Goal: Transaction & Acquisition: Purchase product/service

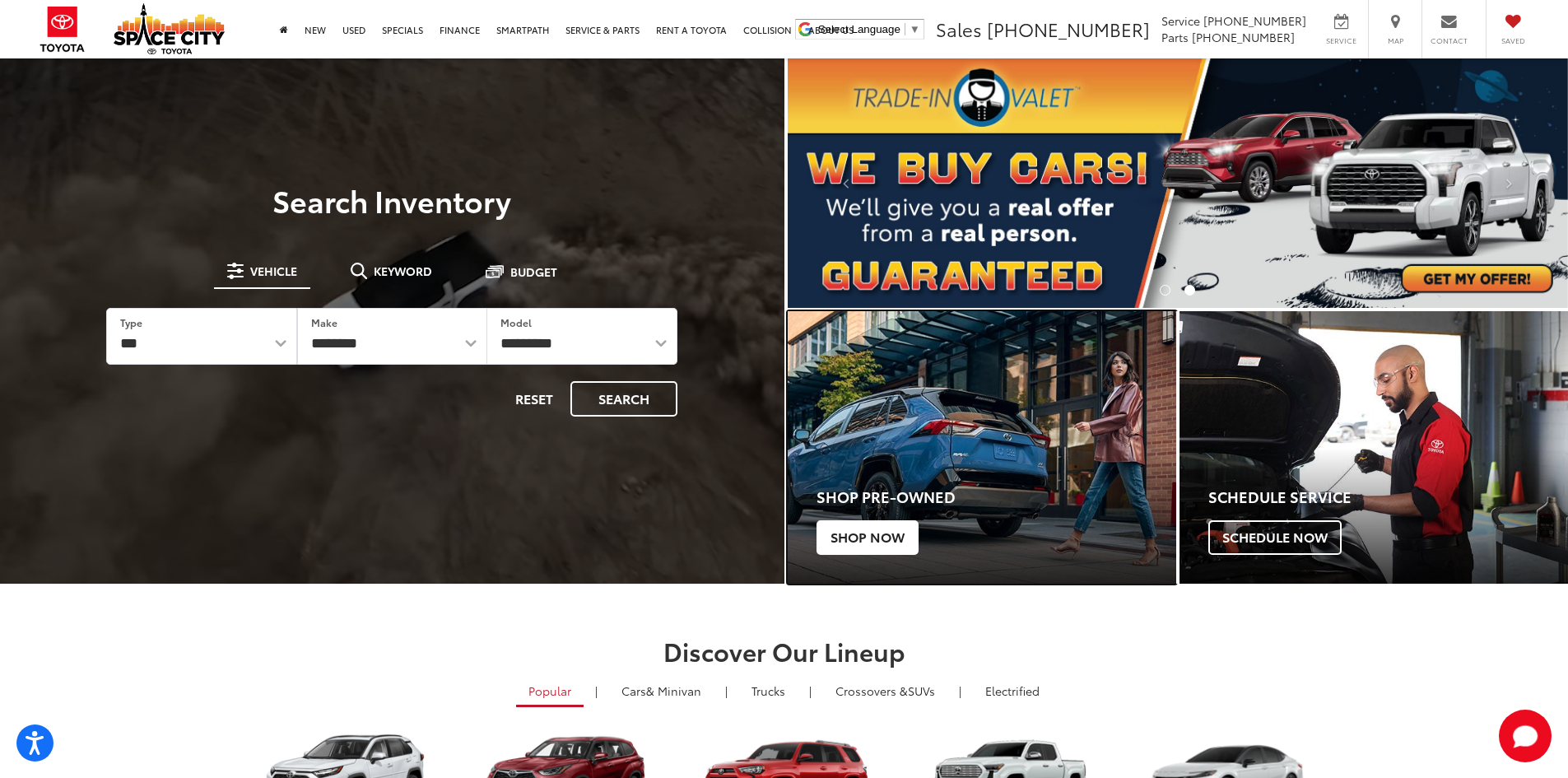
click at [958, 508] on div "Shop Pre-Owned Shop Now" at bounding box center [982, 515] width 388 height 136
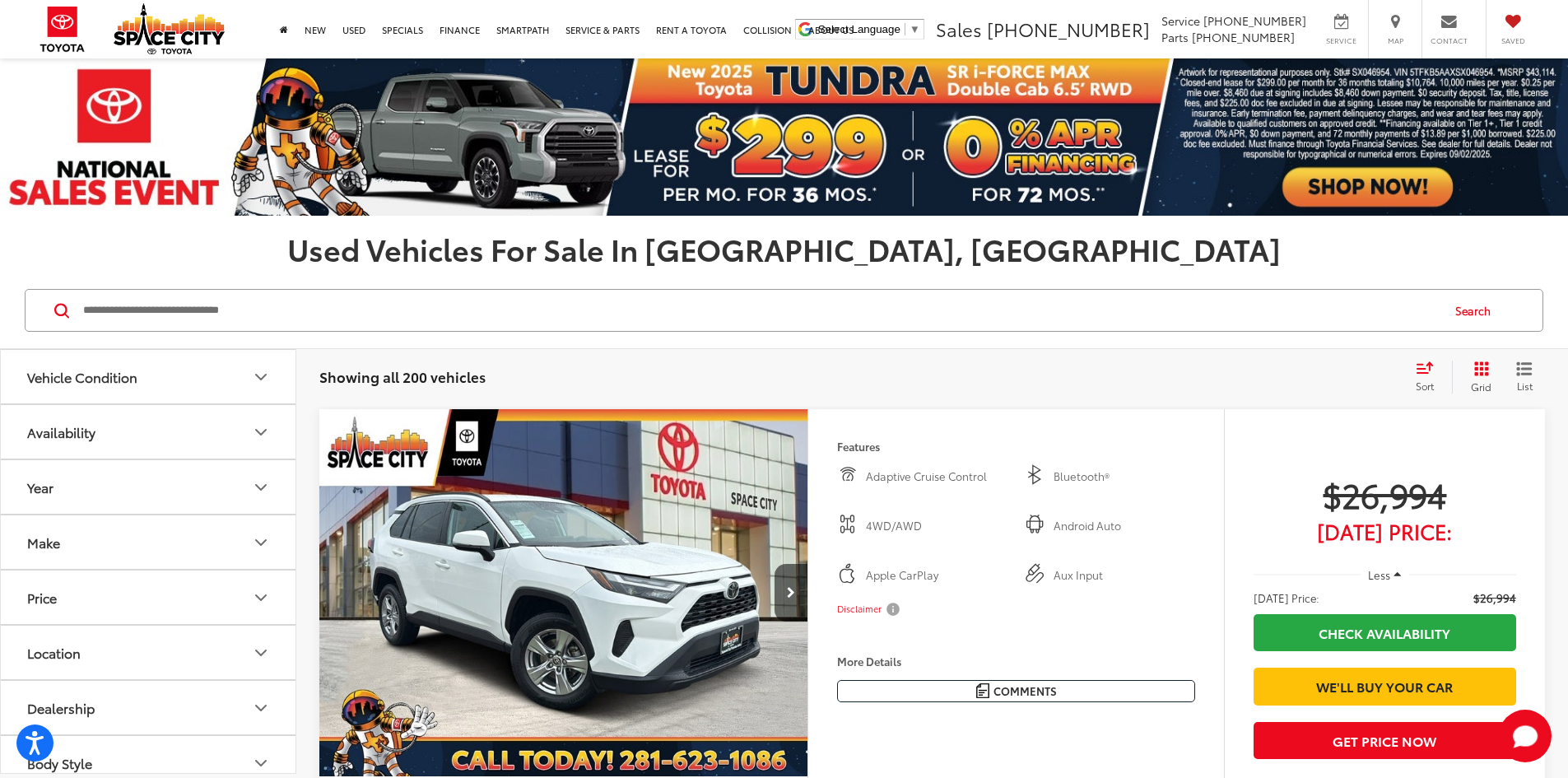
click at [1433, 376] on div "Sort" at bounding box center [1429, 377] width 45 height 33
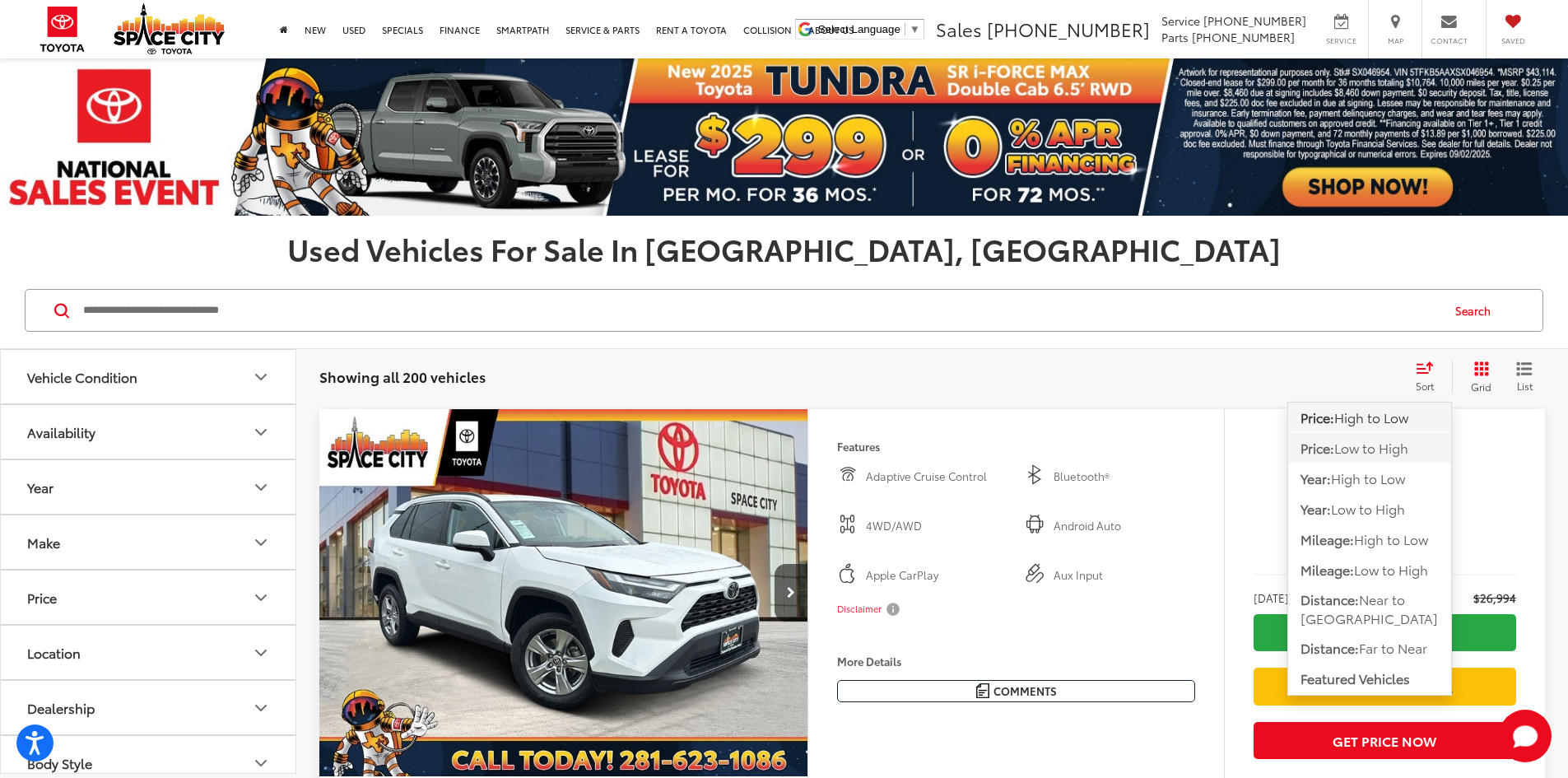
click at [1401, 454] on span "Low to High" at bounding box center [1371, 448] width 74 height 19
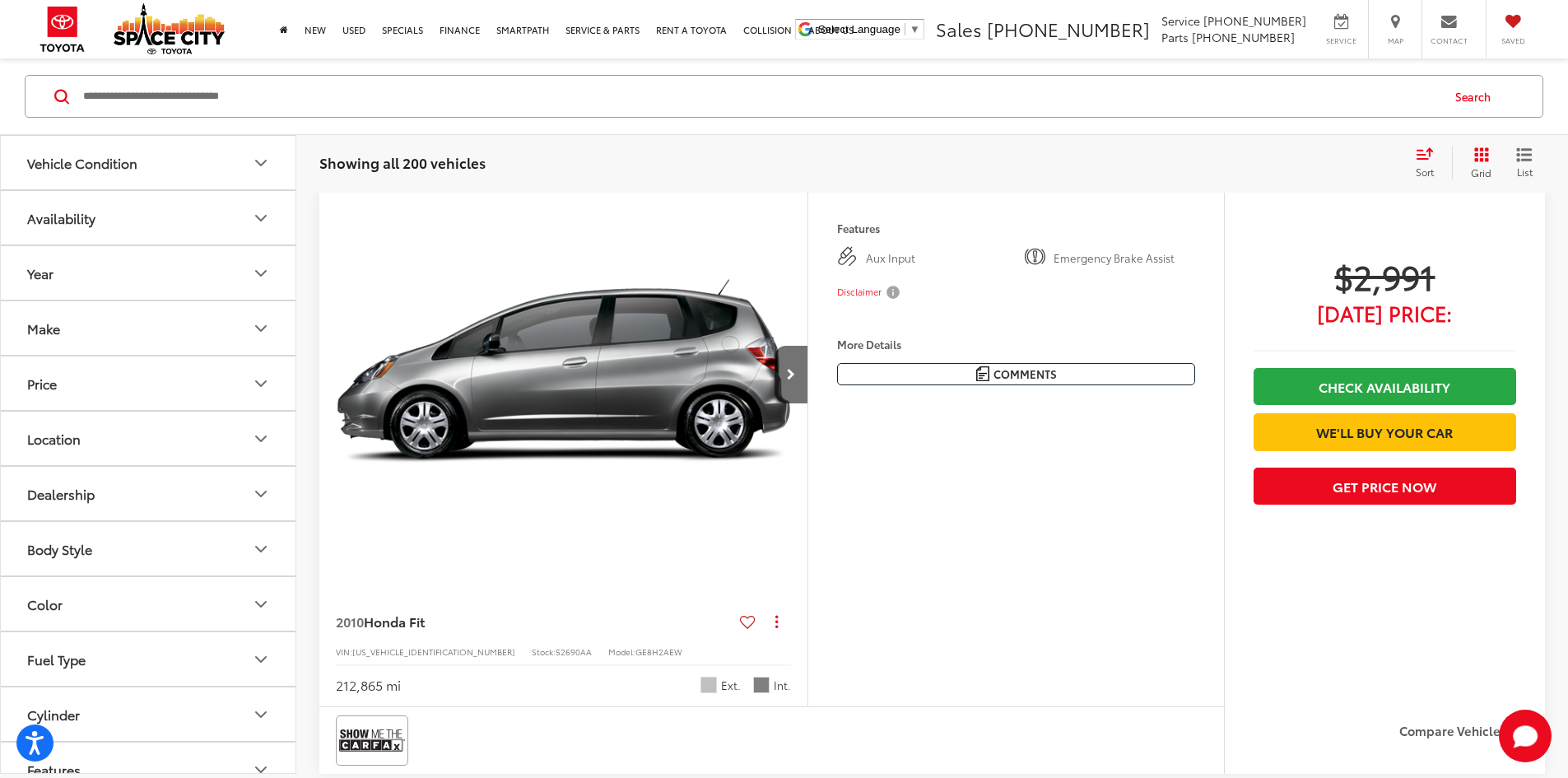
scroll to position [247, 0]
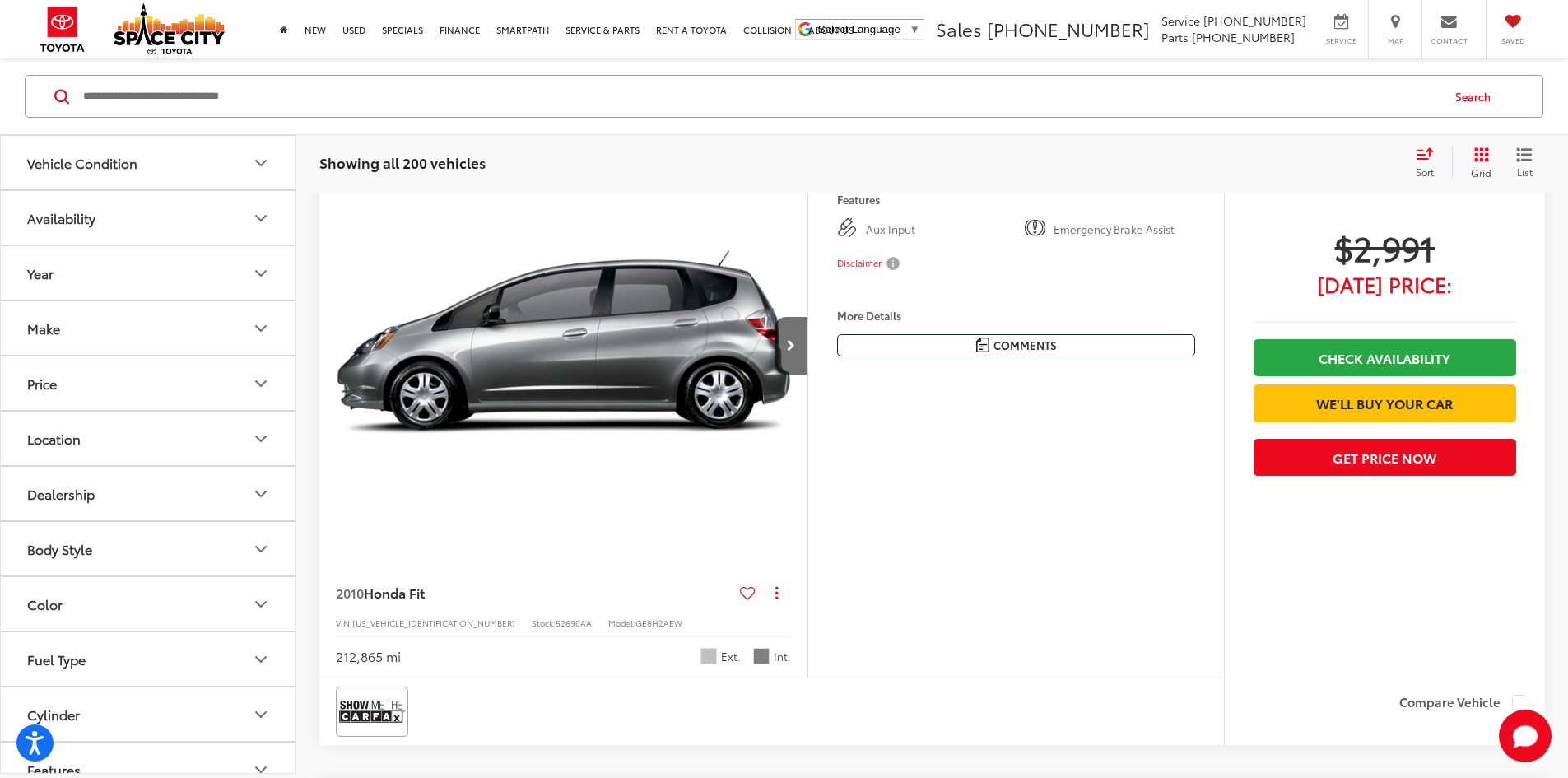
click at [0, 0] on button "More..." at bounding box center [0, 0] width 0 height 0
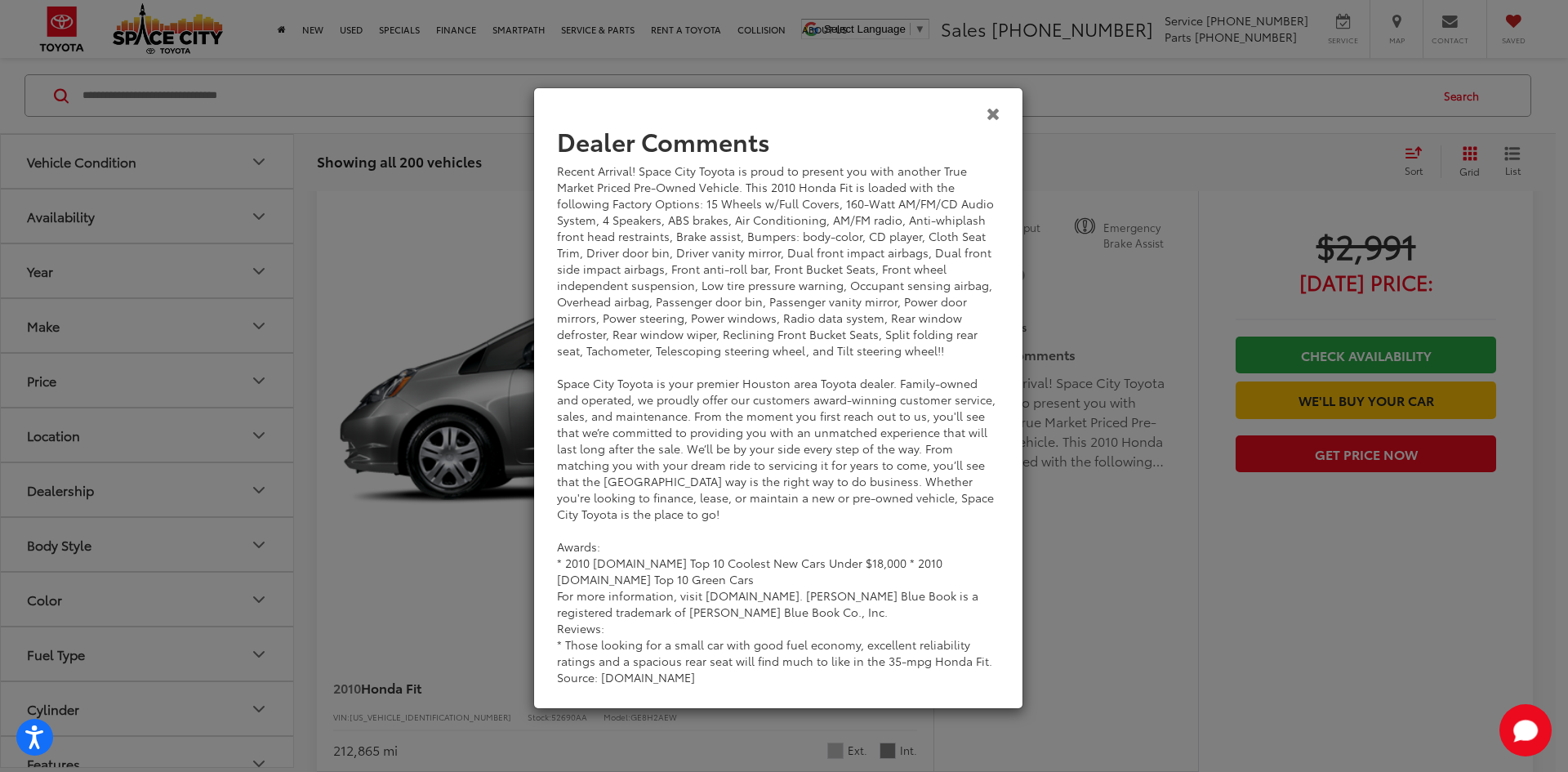
click at [997, 120] on icon "Close" at bounding box center [993, 113] width 14 height 17
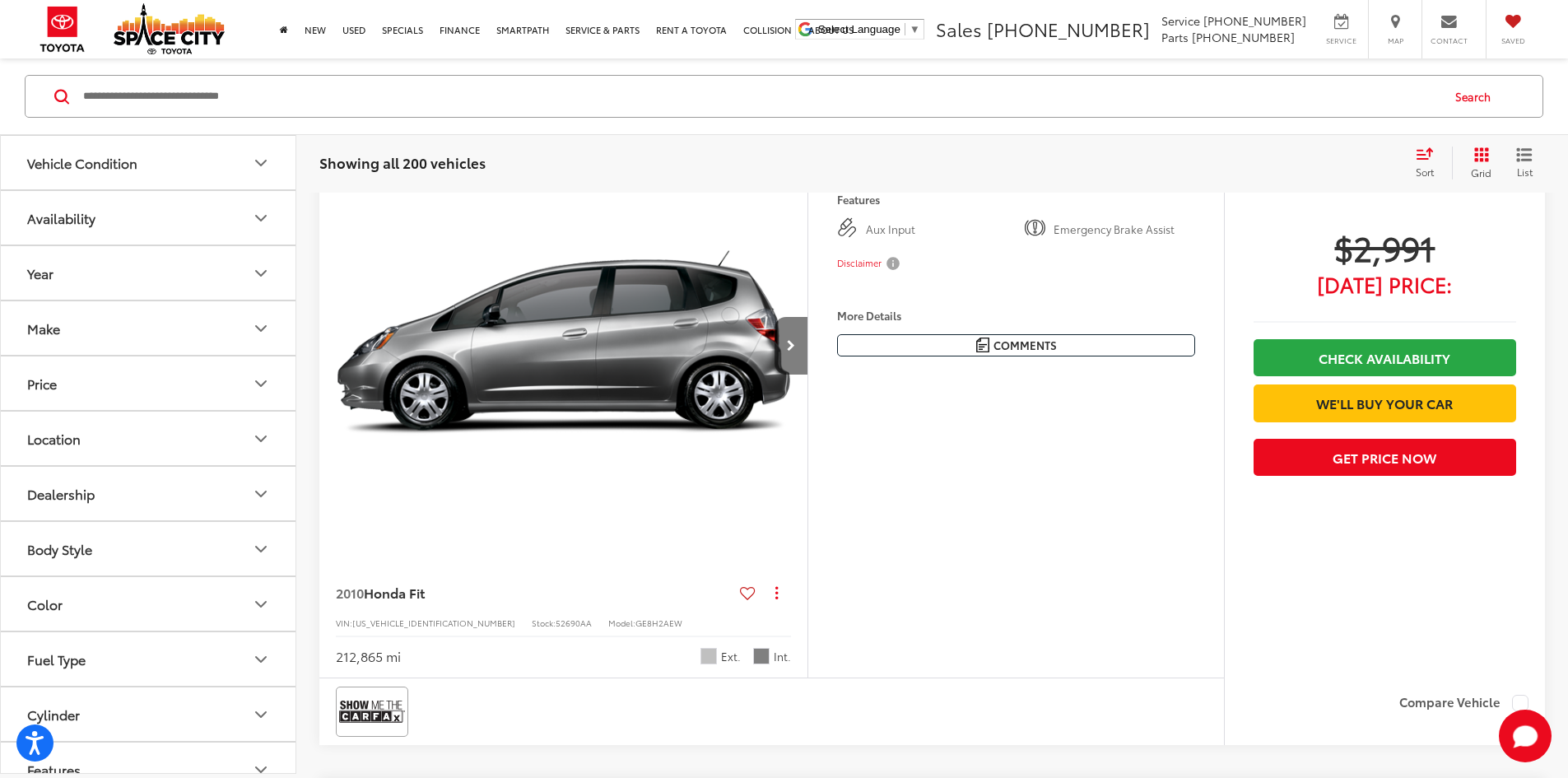
click at [807, 374] on button "Next image" at bounding box center [791, 346] width 33 height 58
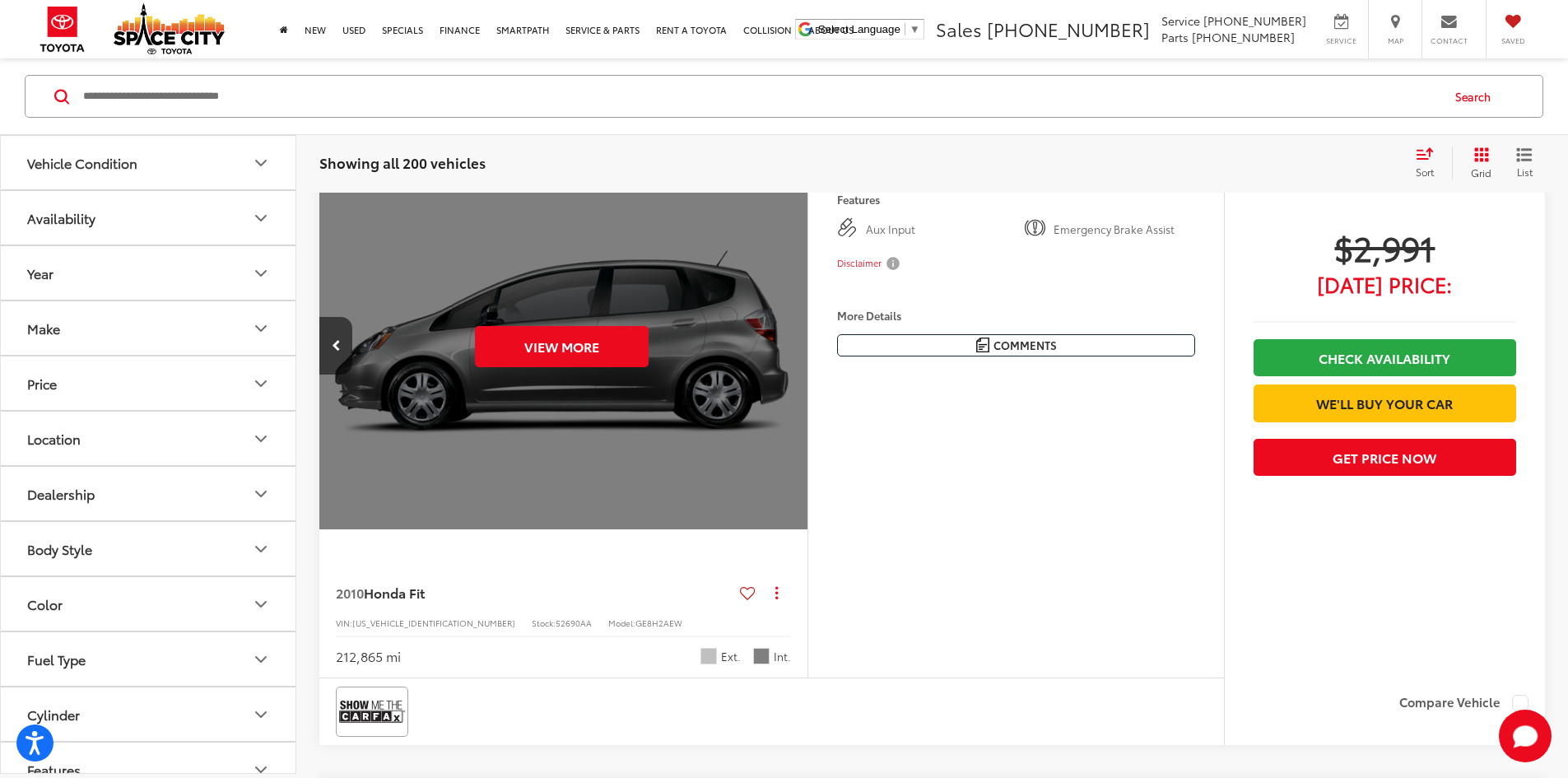
scroll to position [0, 624]
click at [806, 394] on div "View More" at bounding box center [561, 346] width 490 height 368
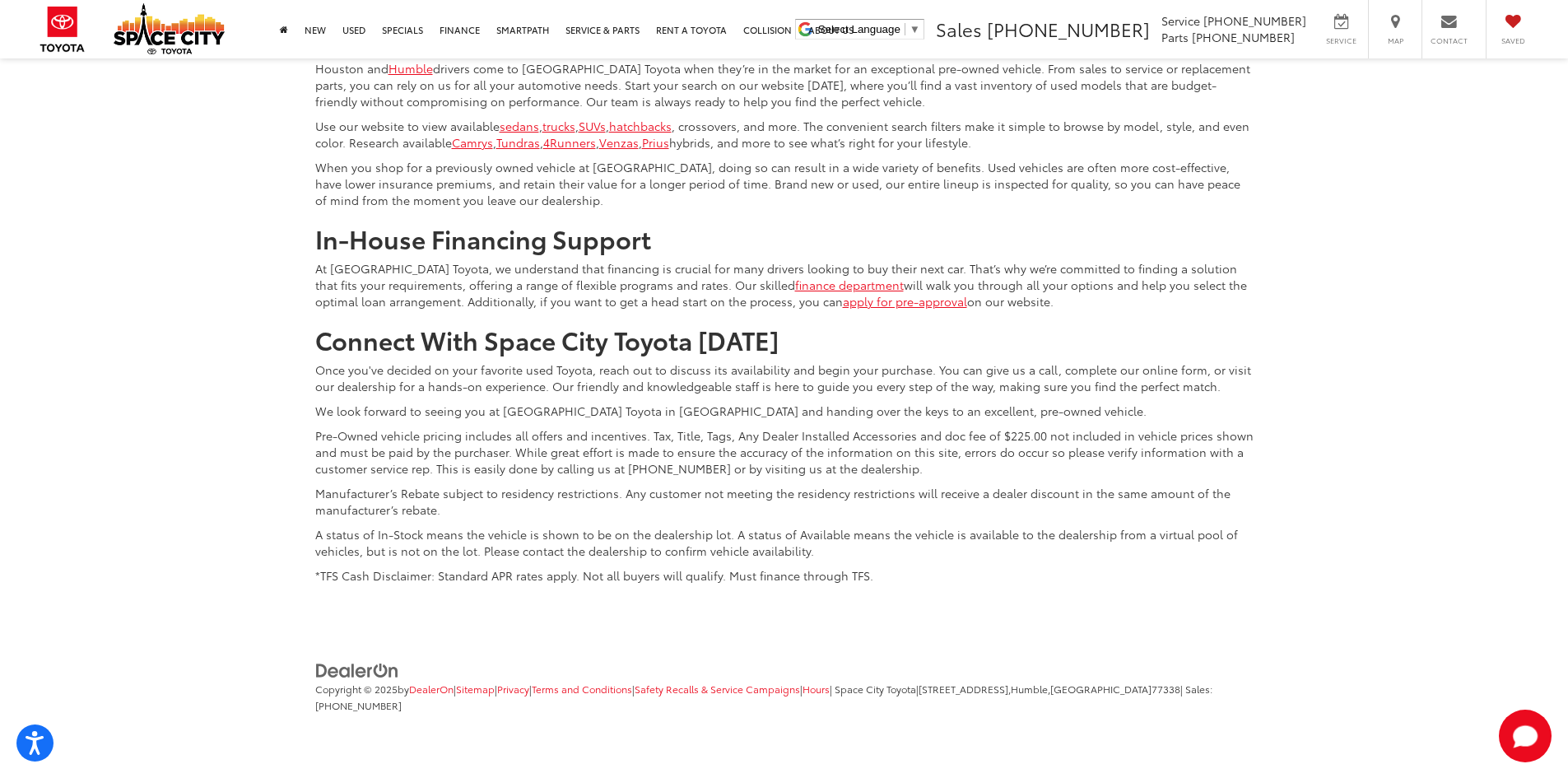
scroll to position [8612, 0]
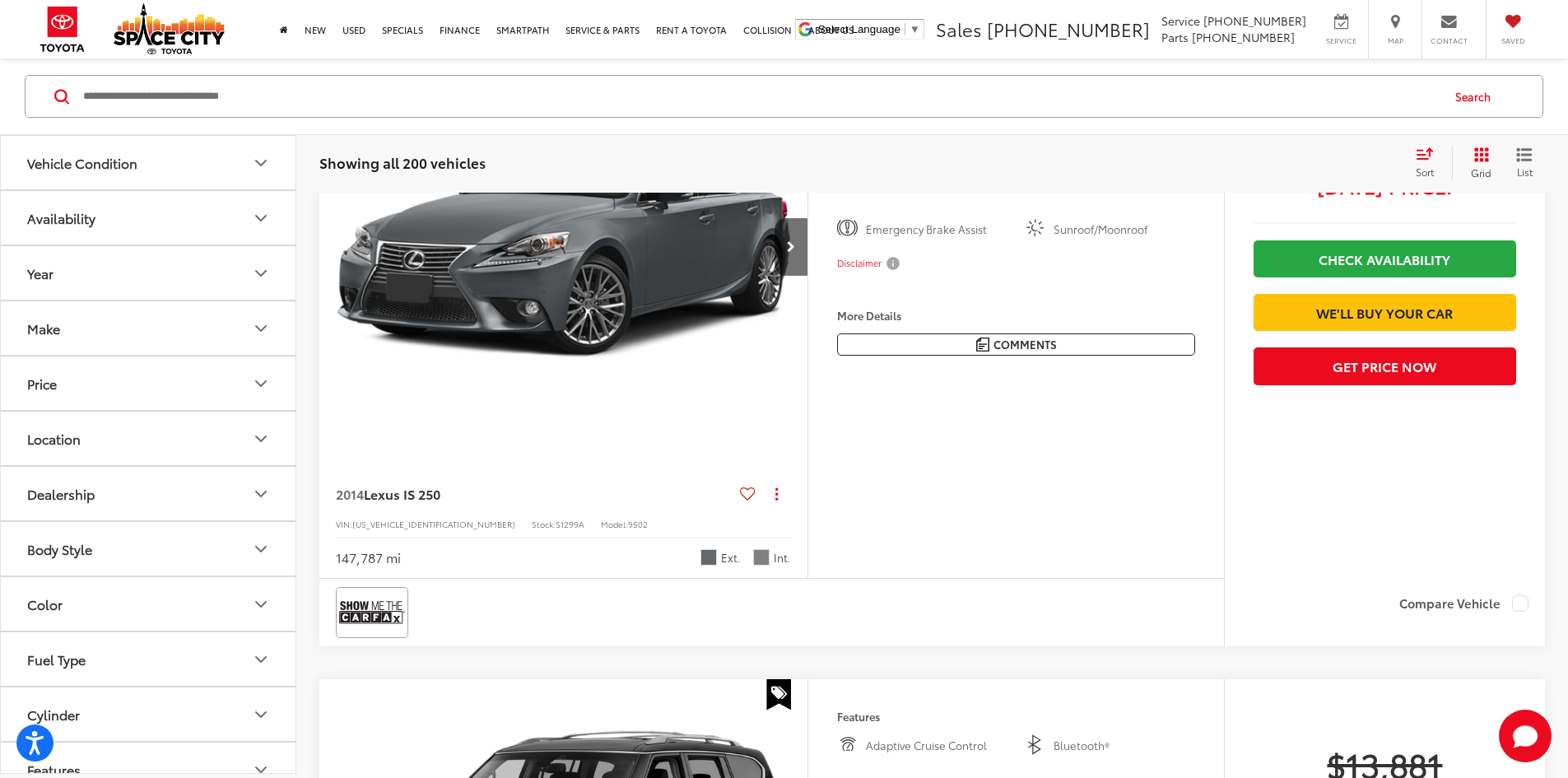
scroll to position [955, 0]
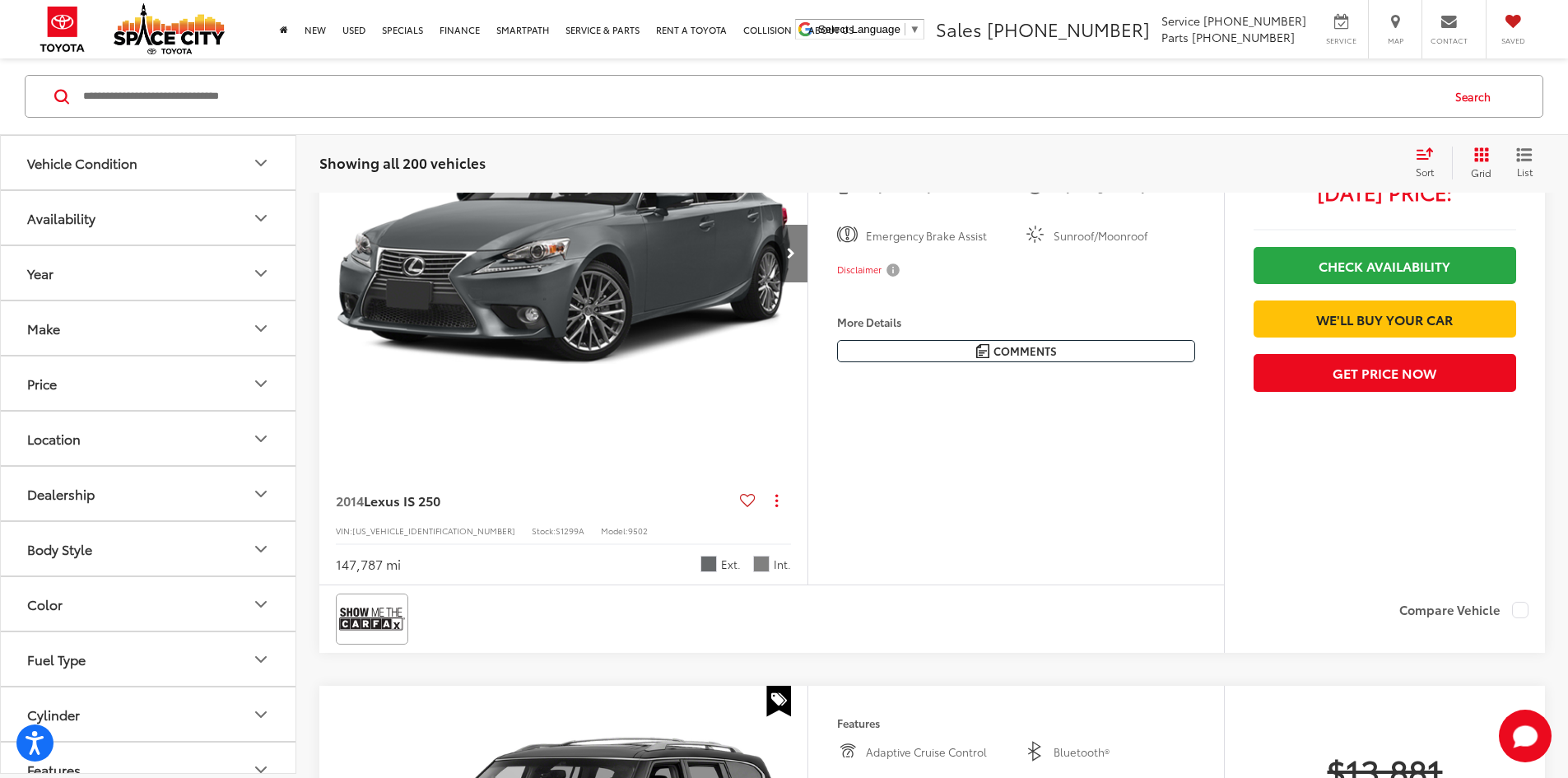
click at [807, 283] on button "Next image" at bounding box center [791, 253] width 33 height 58
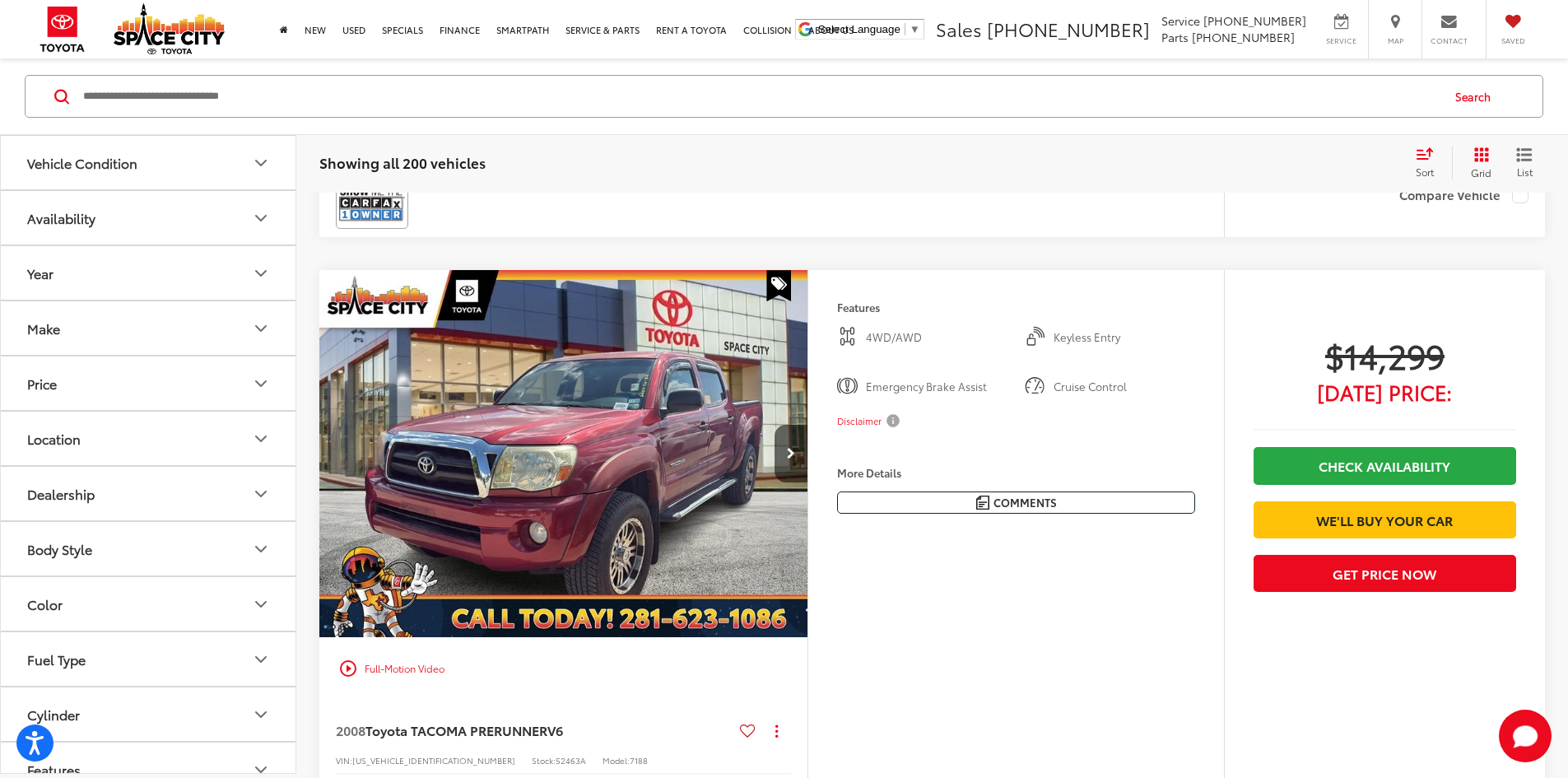
scroll to position [1482, 0]
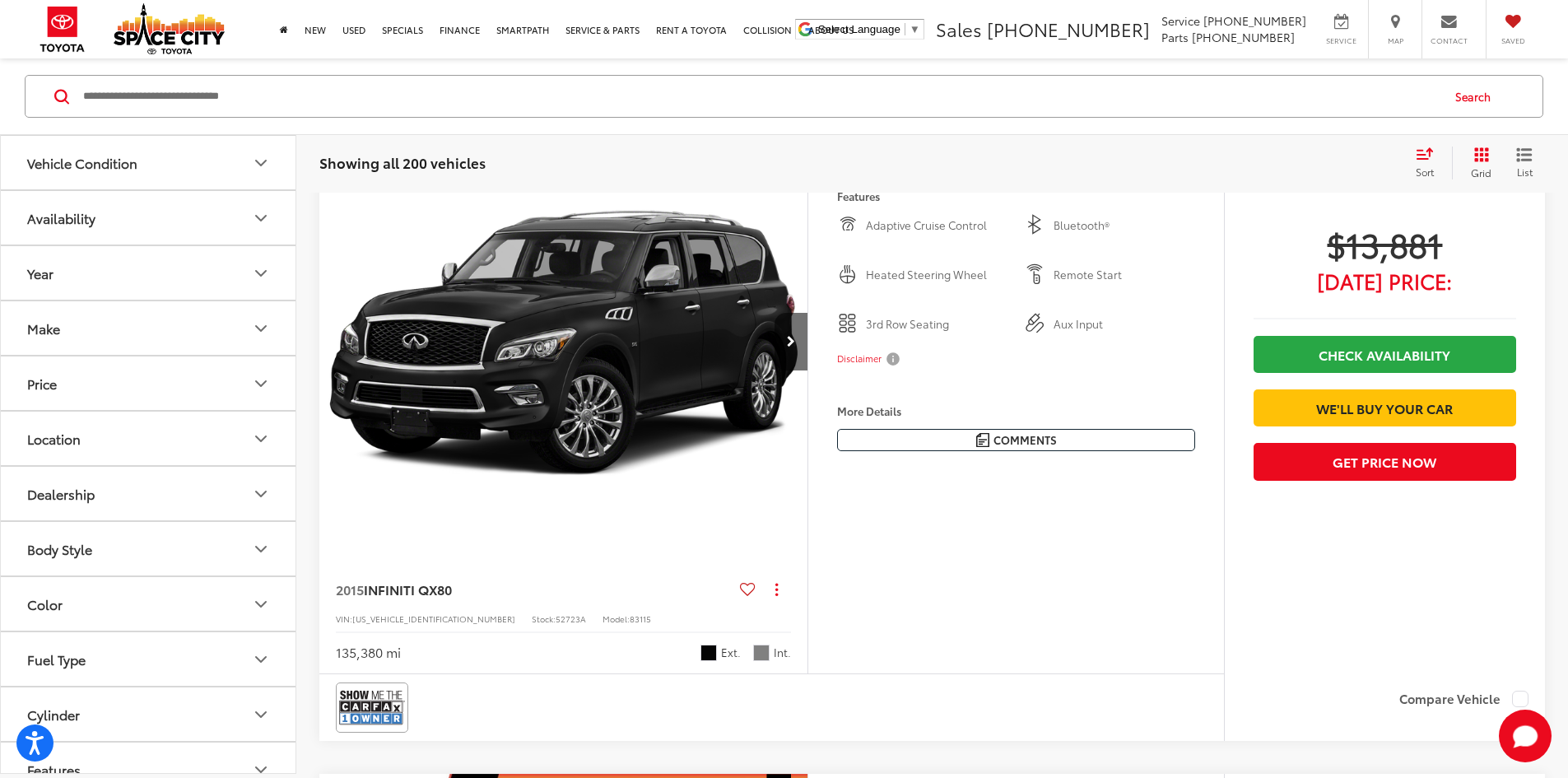
click at [192, 90] on input "Search by Make, Model, or Keyword" at bounding box center [761, 96] width 1359 height 40
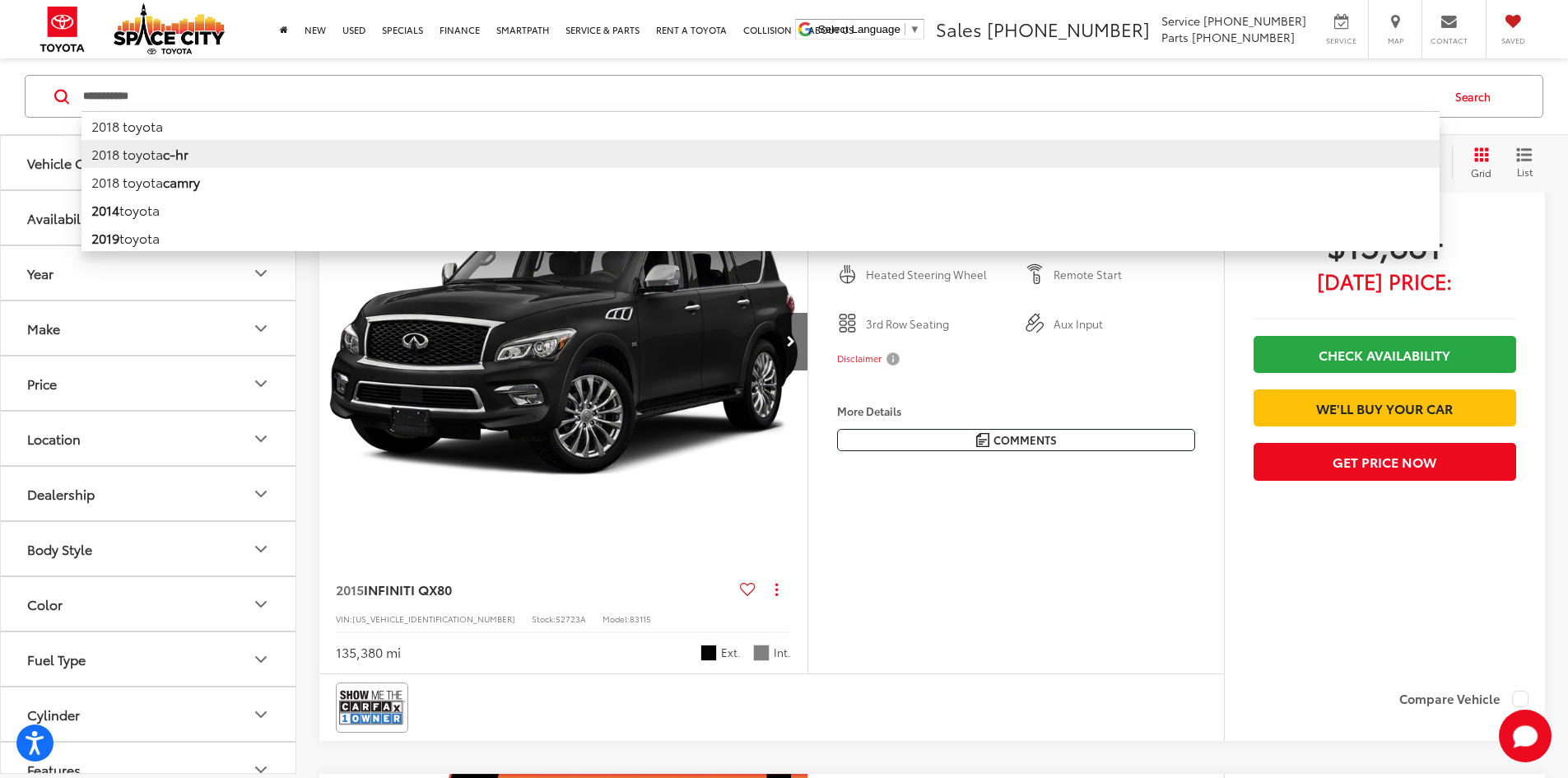
click at [184, 150] on b "c-hr" at bounding box center [175, 153] width 26 height 19
type input "**********"
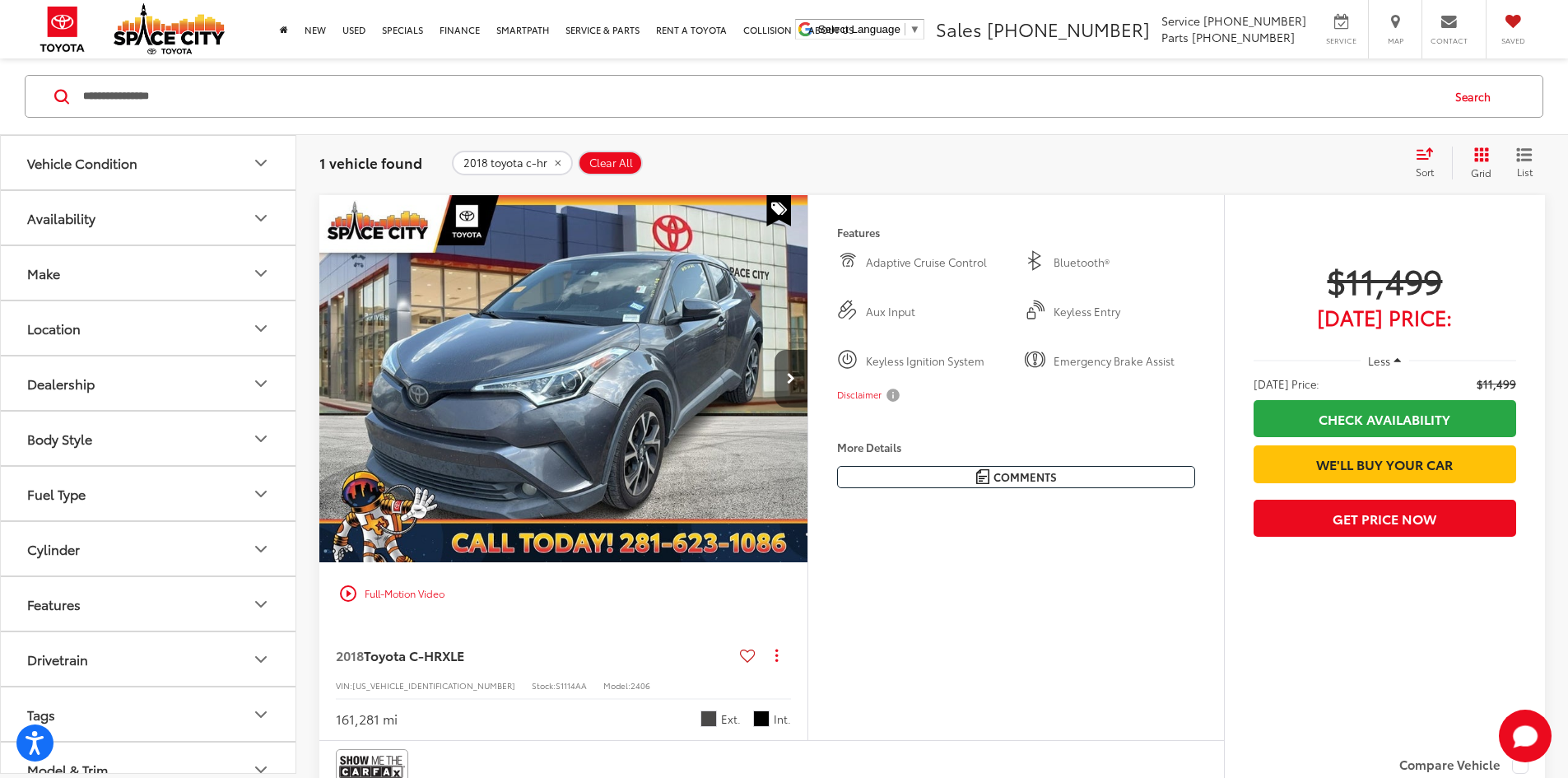
scroll to position [296, 0]
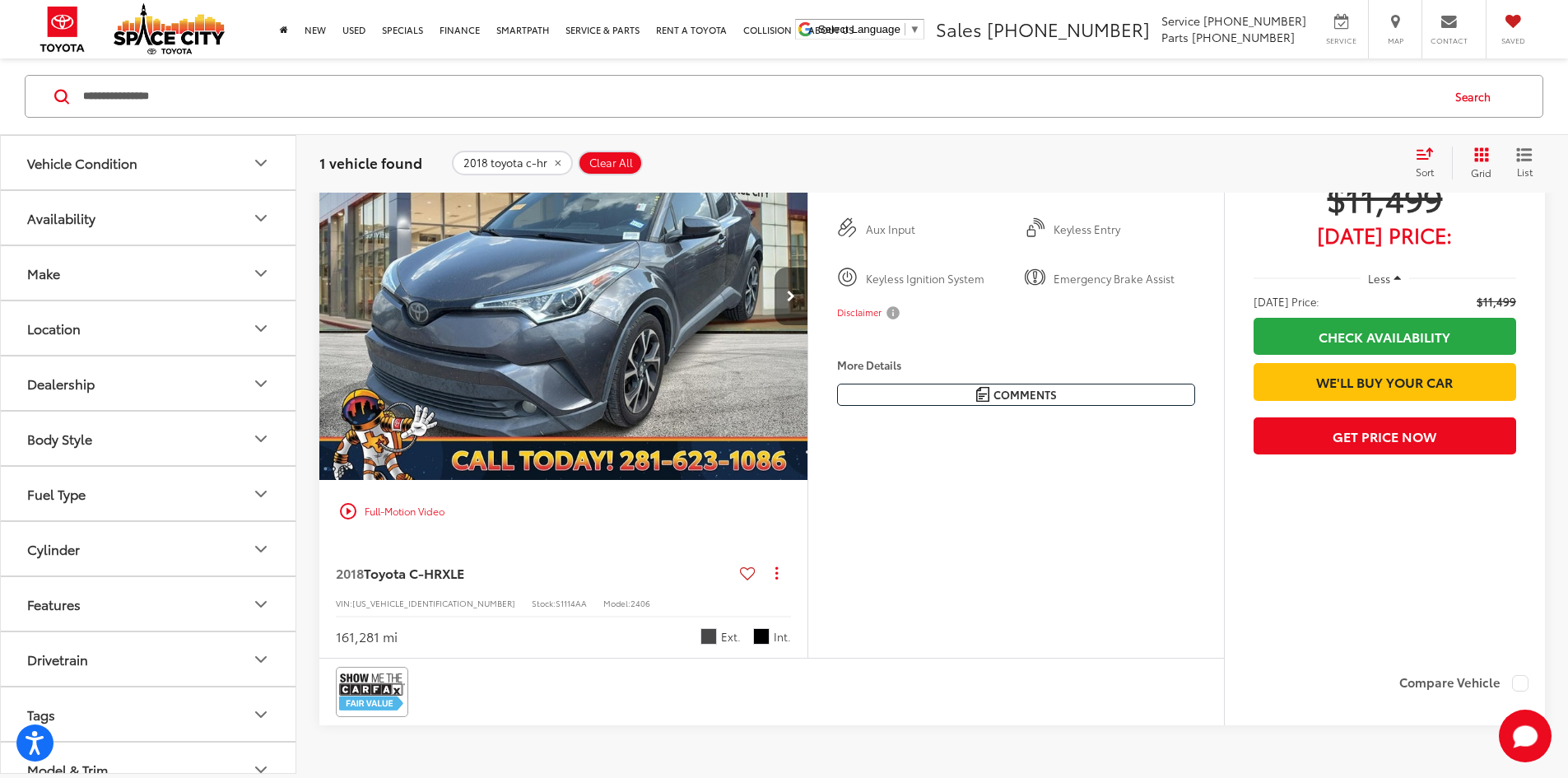
click at [807, 326] on button "Next image" at bounding box center [791, 296] width 33 height 58
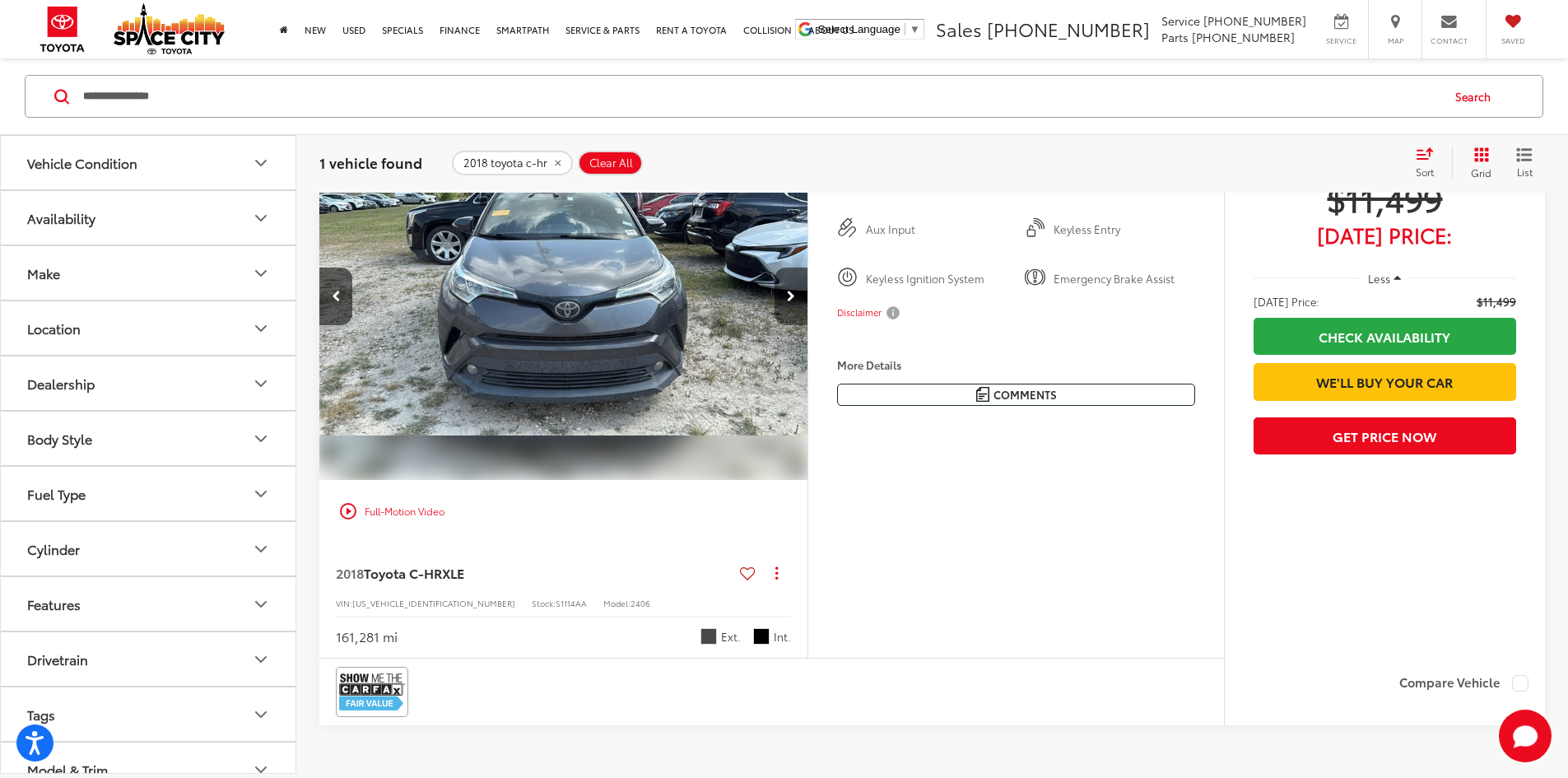
click at [807, 326] on button "Next image" at bounding box center [791, 296] width 33 height 58
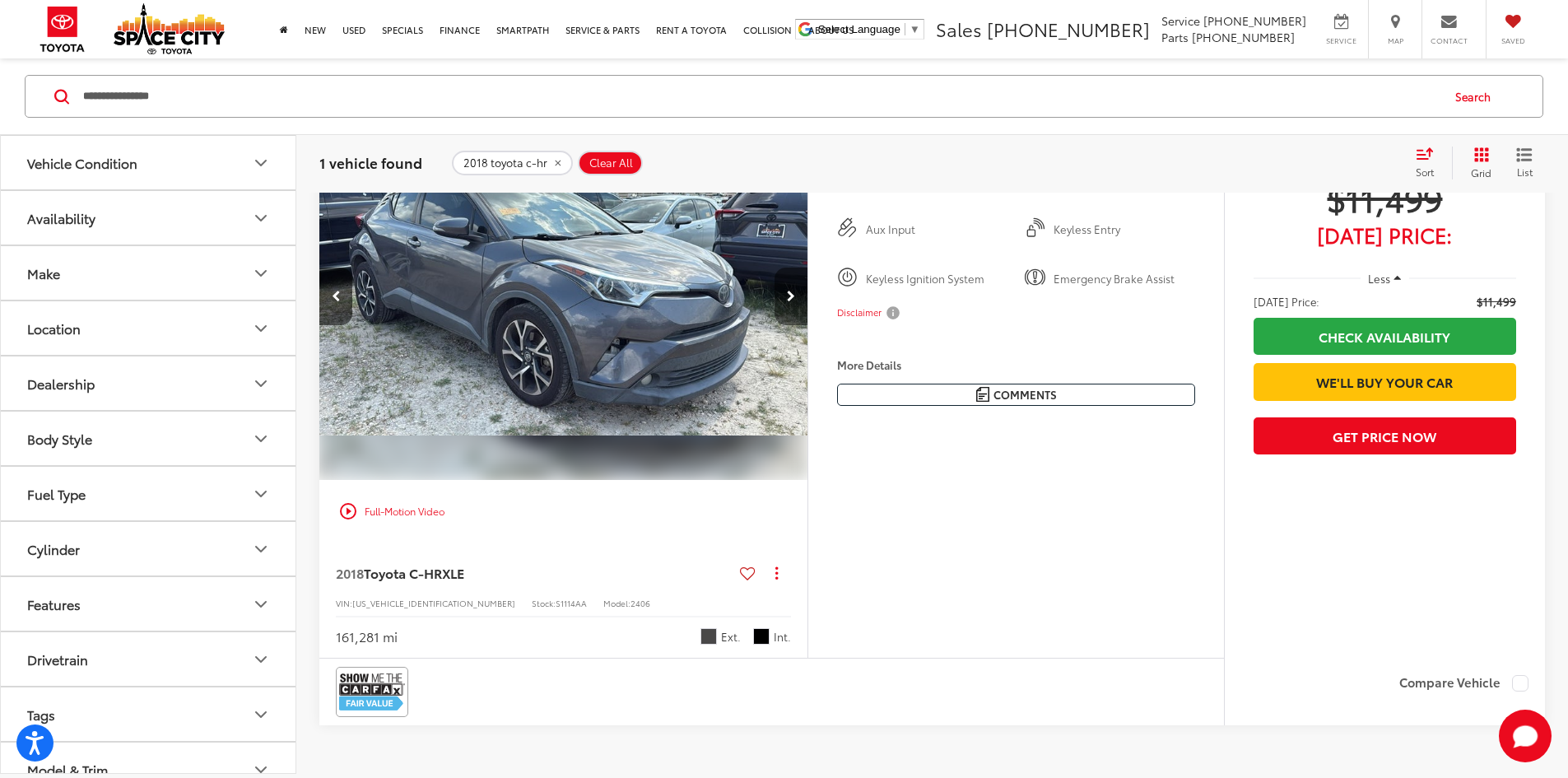
click at [807, 326] on button "Next image" at bounding box center [791, 296] width 33 height 58
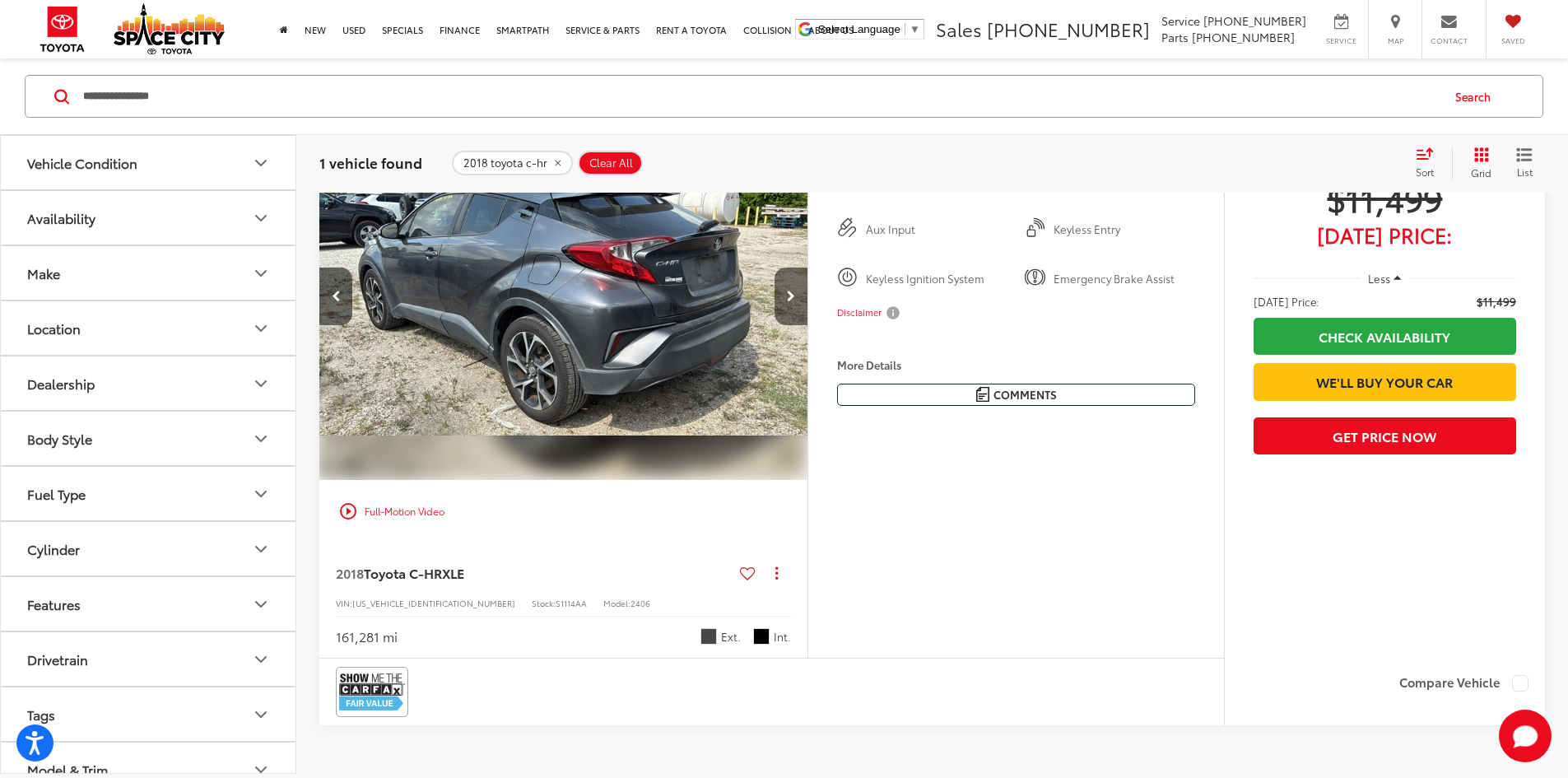
scroll to position [0, 1873]
click at [341, 326] on button "Previous image" at bounding box center [335, 296] width 33 height 58
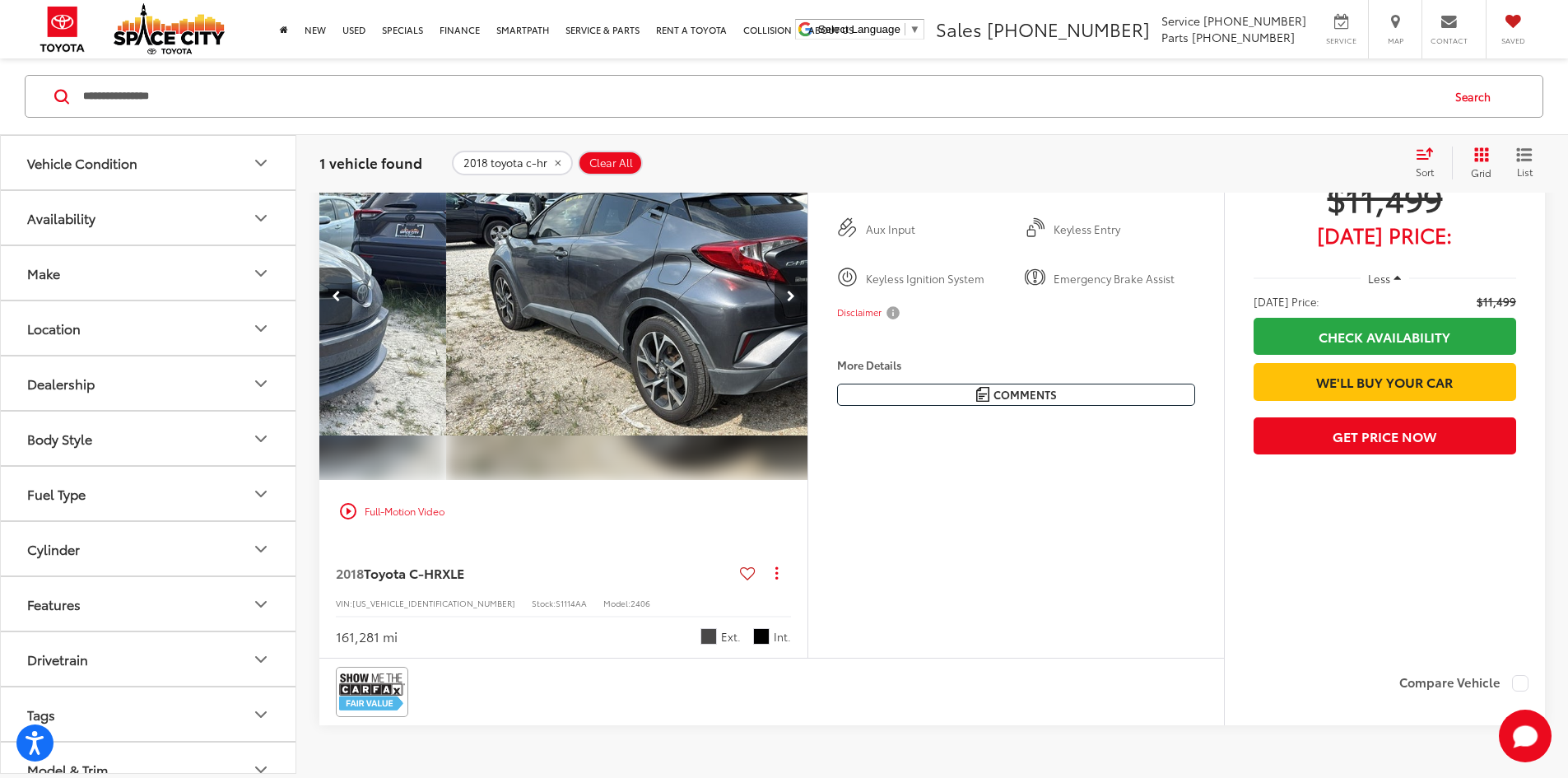
scroll to position [0, 1249]
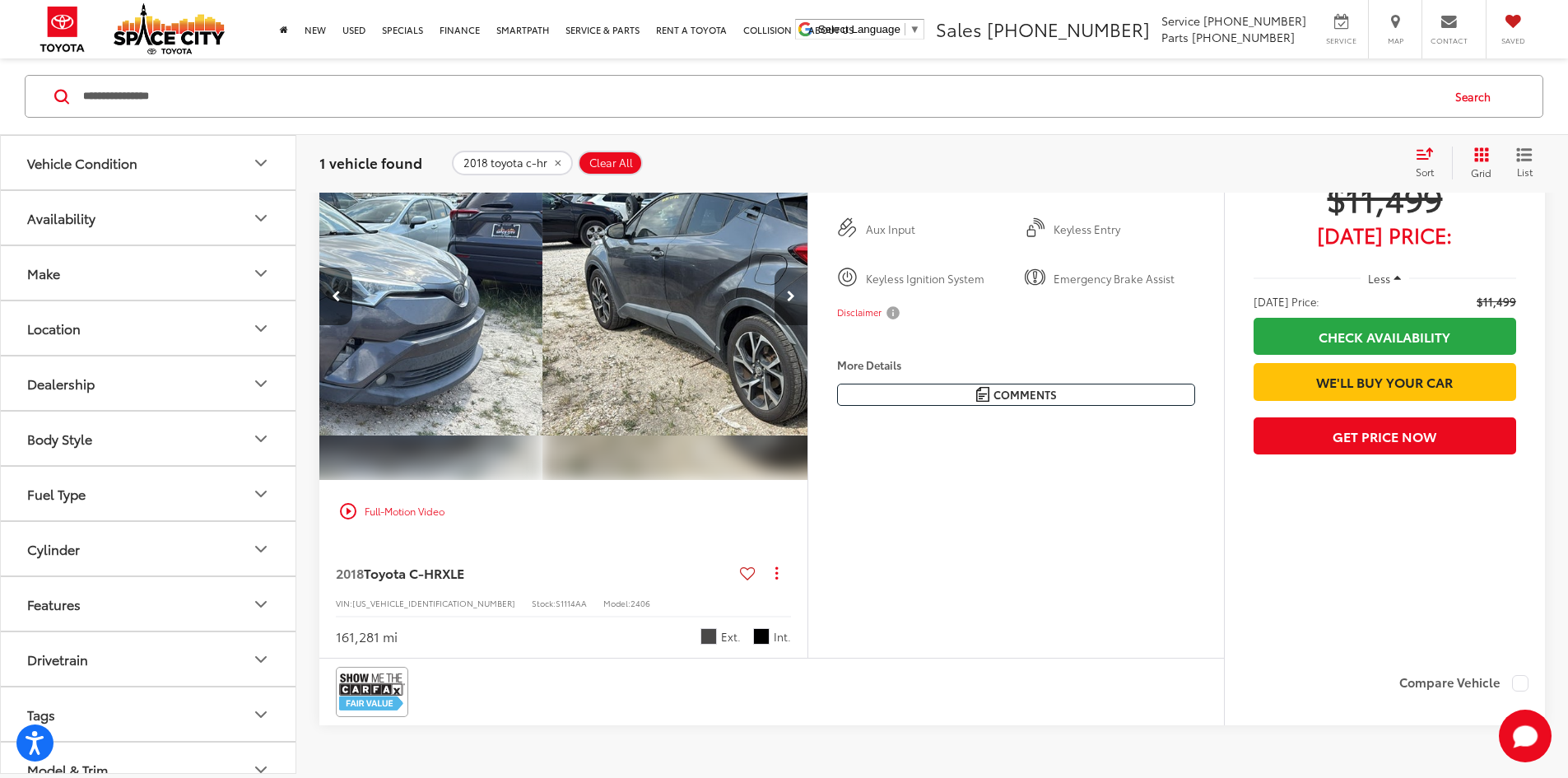
click at [807, 326] on button "Next image" at bounding box center [791, 296] width 33 height 58
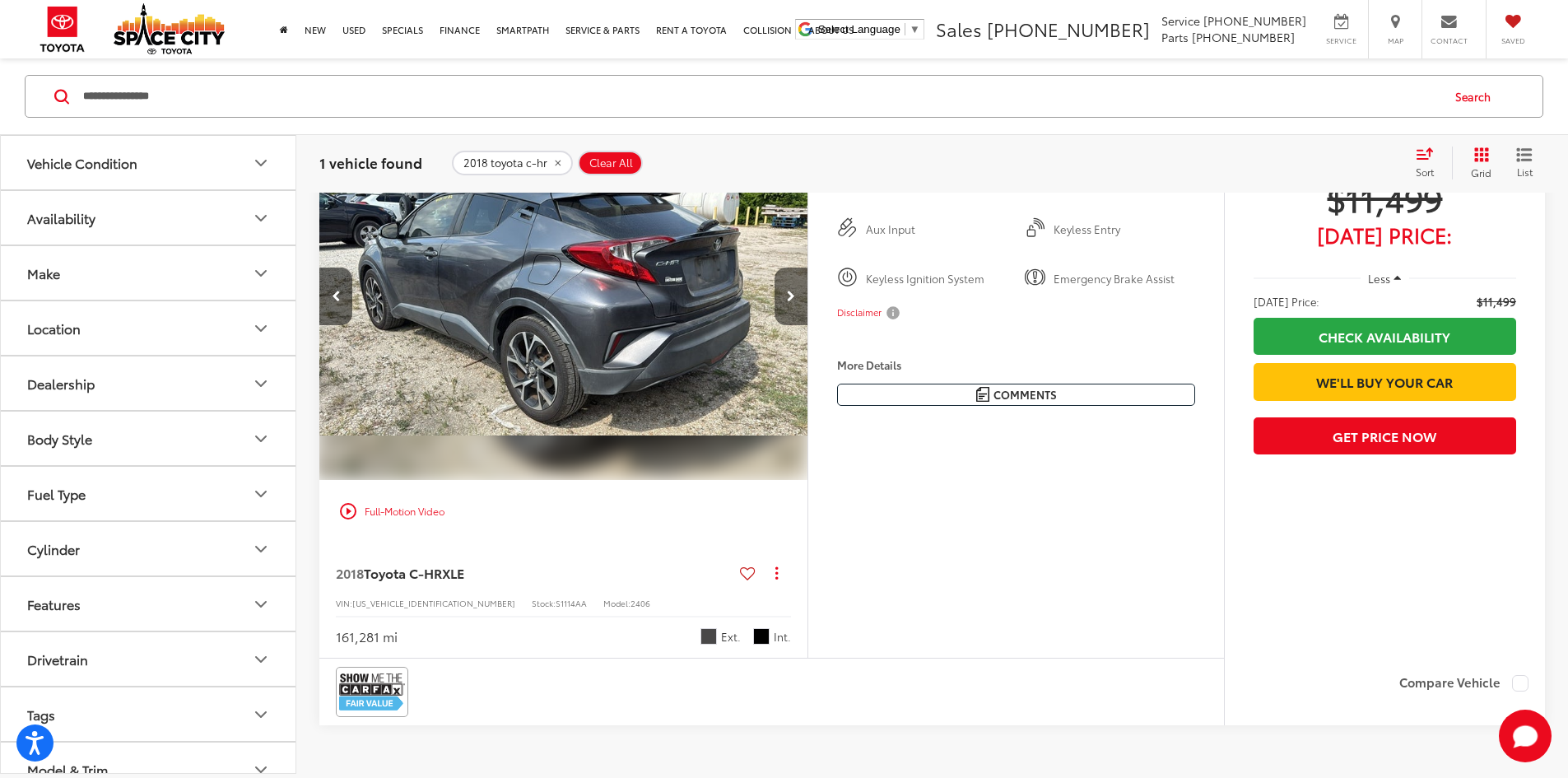
click at [807, 326] on button "Next image" at bounding box center [791, 296] width 33 height 58
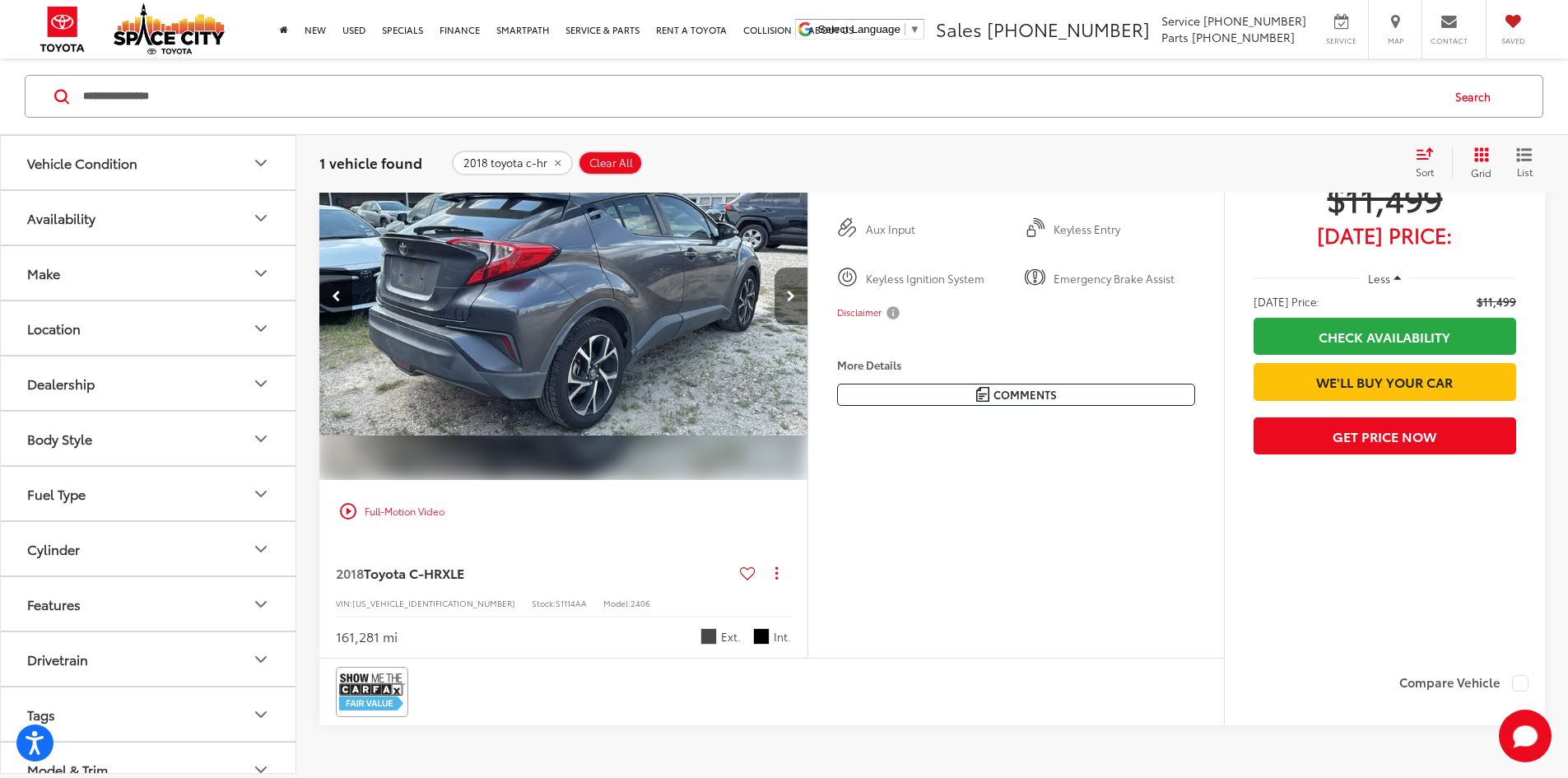
click at [807, 326] on button "Next image" at bounding box center [791, 296] width 33 height 58
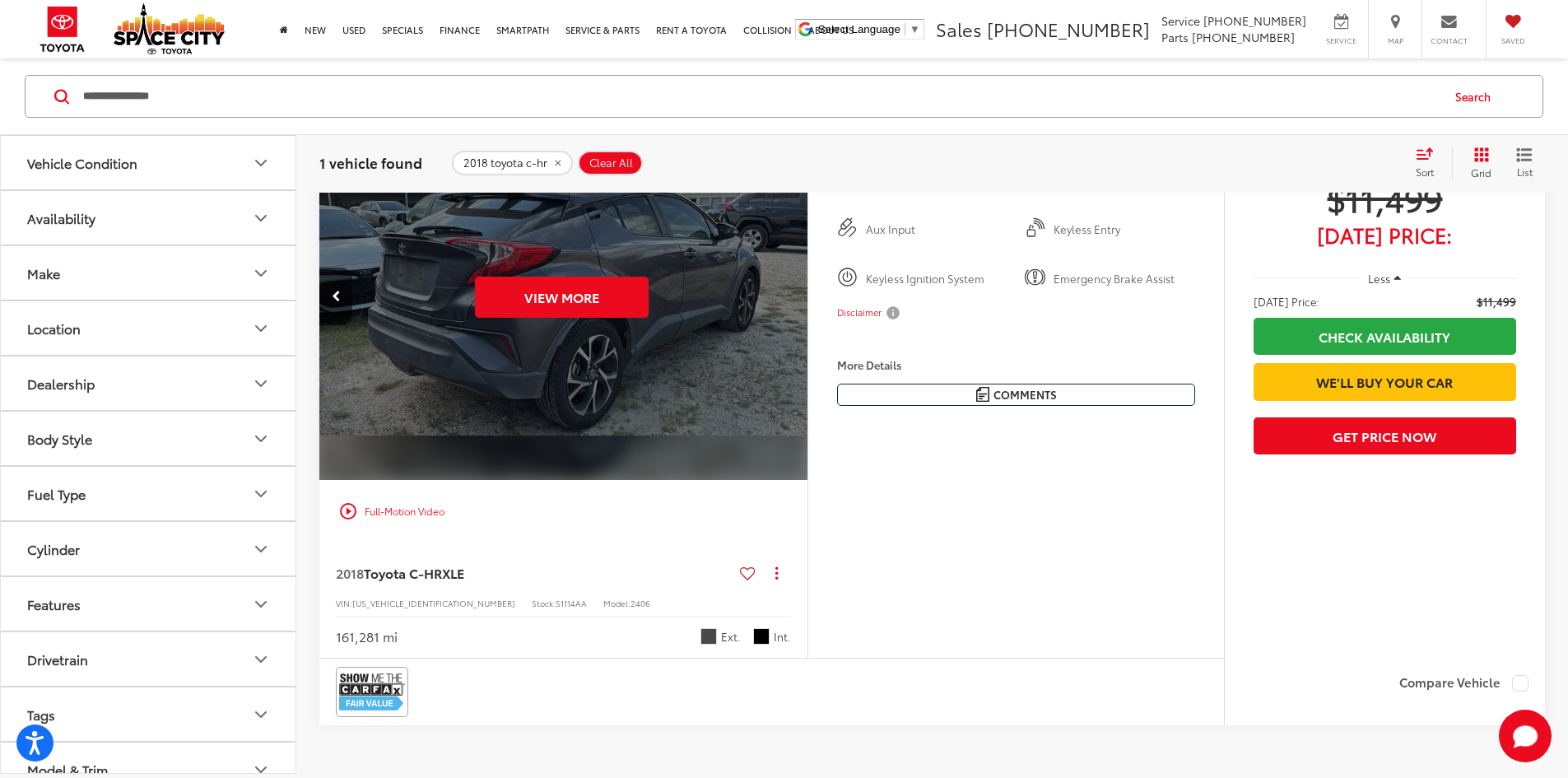
scroll to position [0, 3122]
click at [806, 345] on div "View More" at bounding box center [561, 296] width 490 height 368
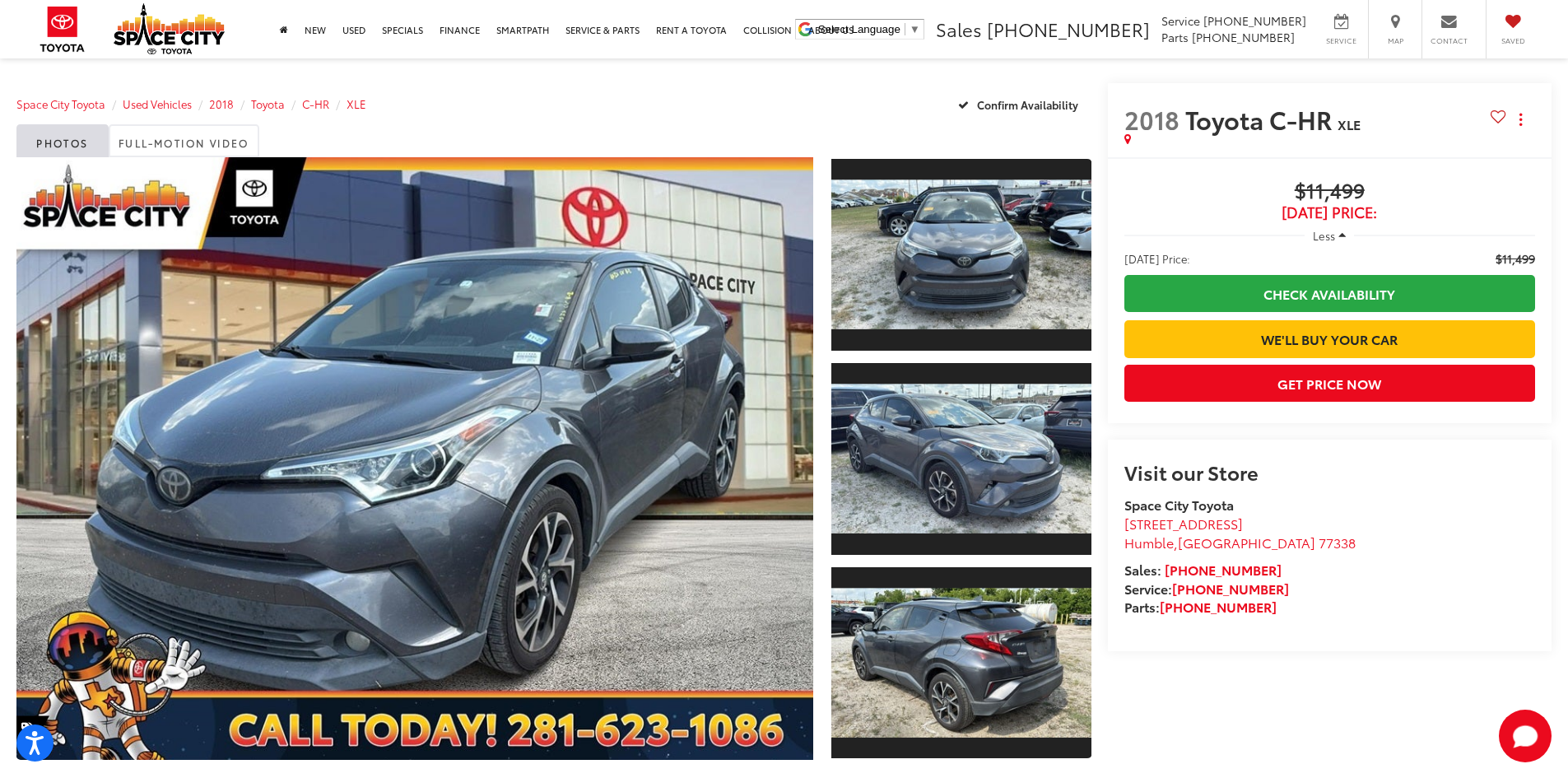
click at [1333, 233] on span "Less" at bounding box center [1323, 235] width 22 height 15
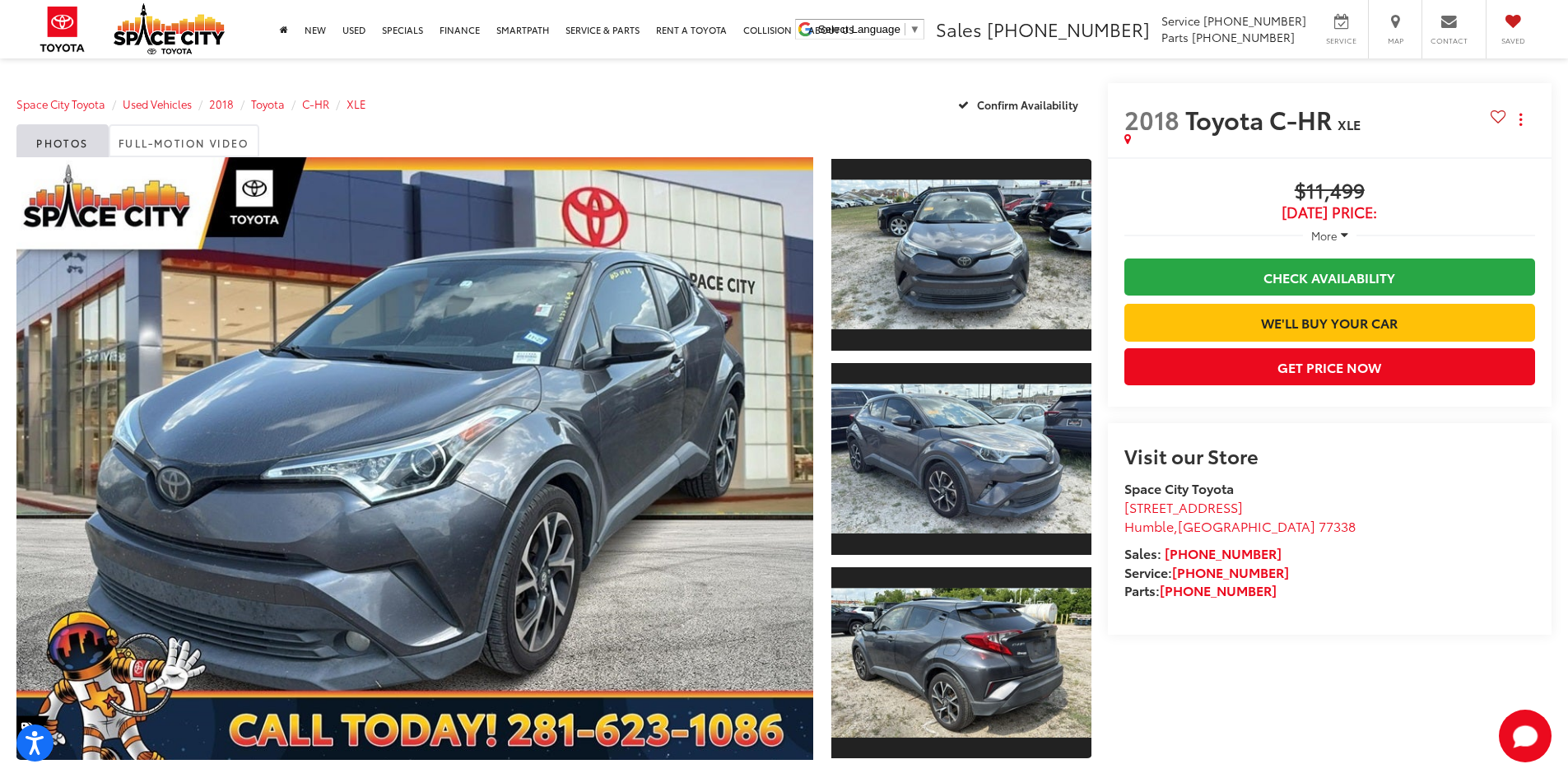
click at [1333, 233] on span "More" at bounding box center [1324, 235] width 27 height 15
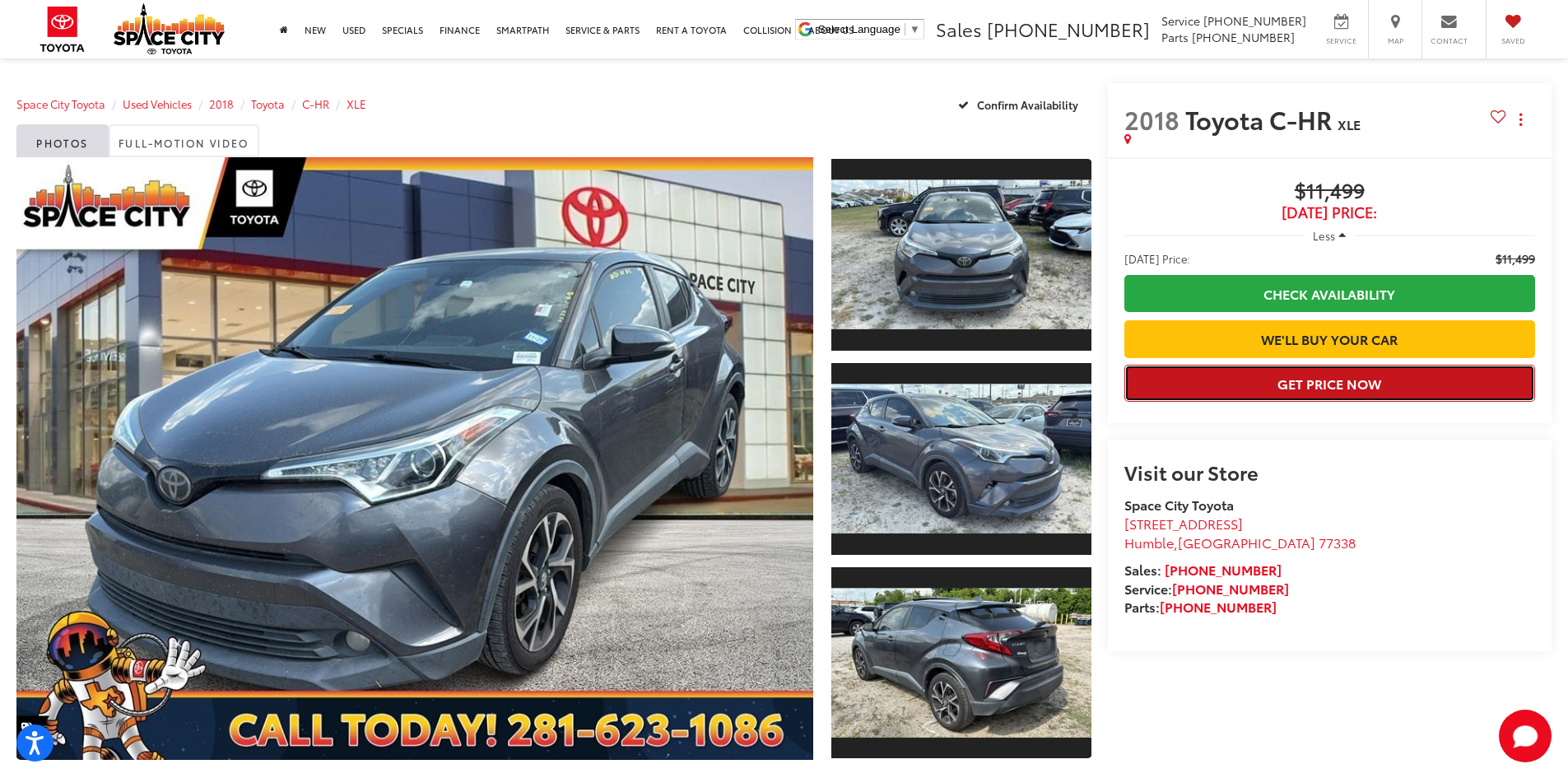
click at [1354, 385] on button "Get Price Now" at bounding box center [1329, 383] width 410 height 37
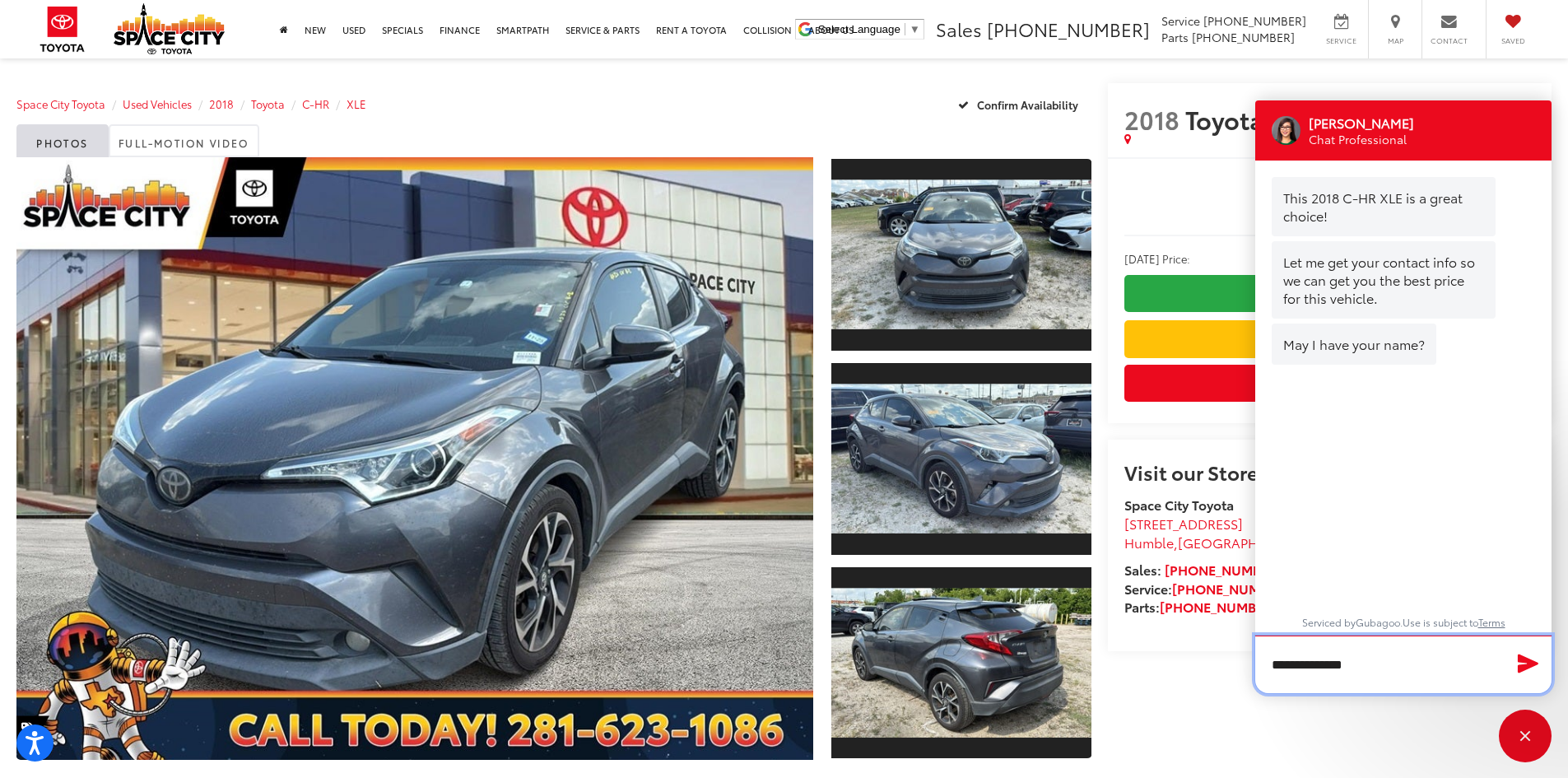
type input "**********"
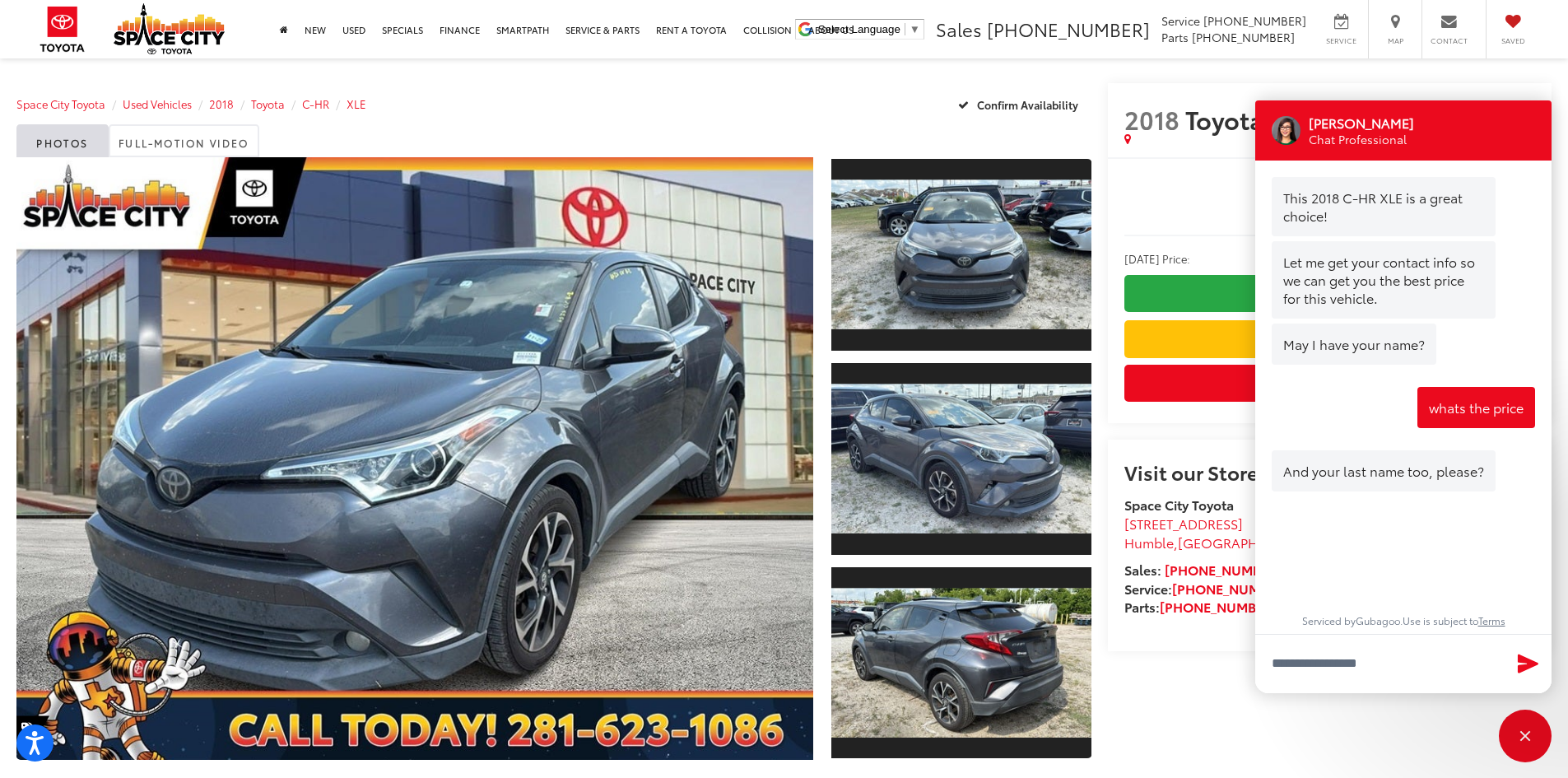
click at [1202, 696] on div "2018 Toyota C-HR XLE Copy Link Share Print Buy $11,499 [DATE] Price: Less [DATE…" at bounding box center [1321, 443] width 461 height 720
click at [1542, 744] on div "Close" at bounding box center [1524, 735] width 52 height 52
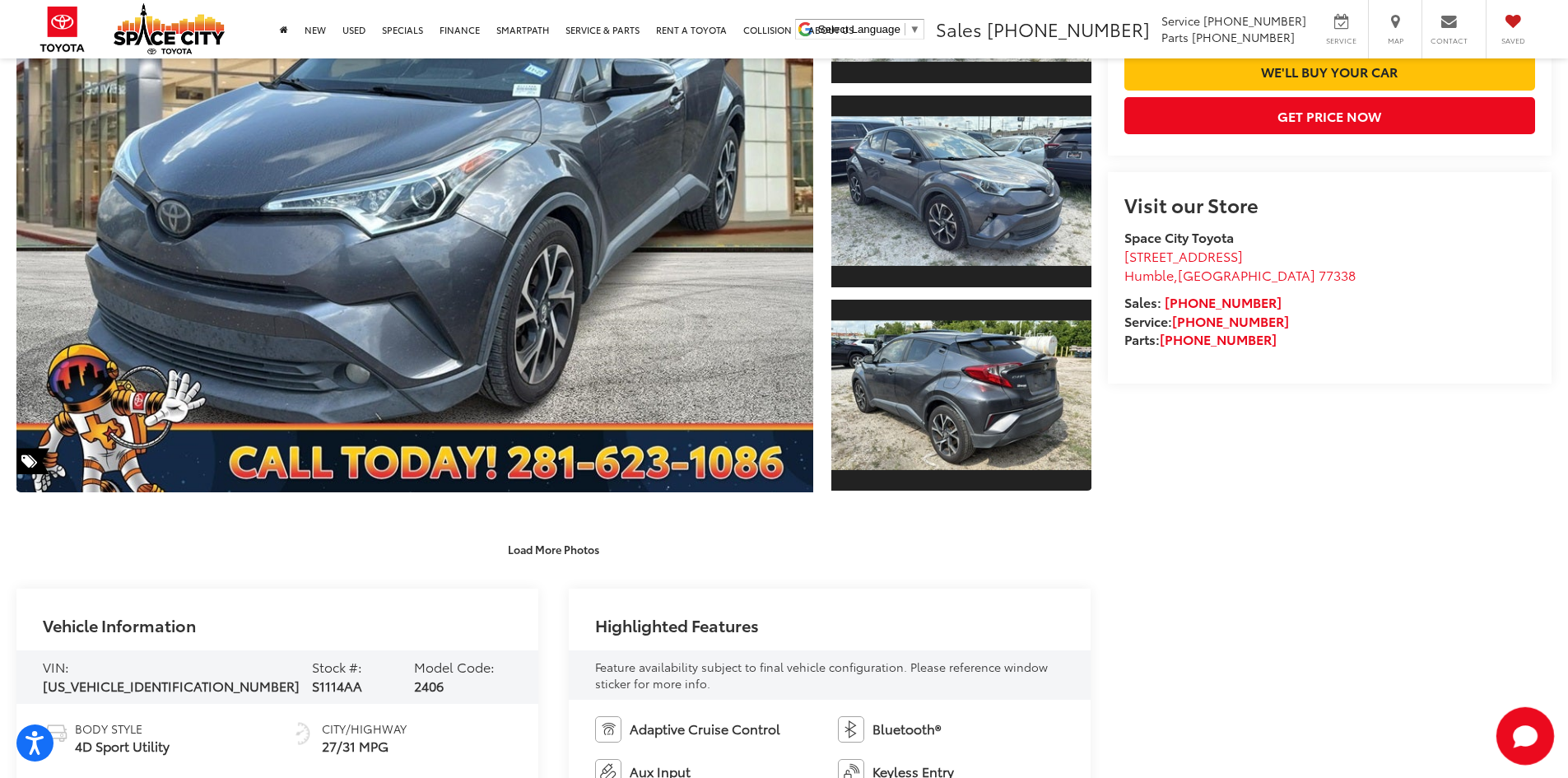
scroll to position [247, 0]
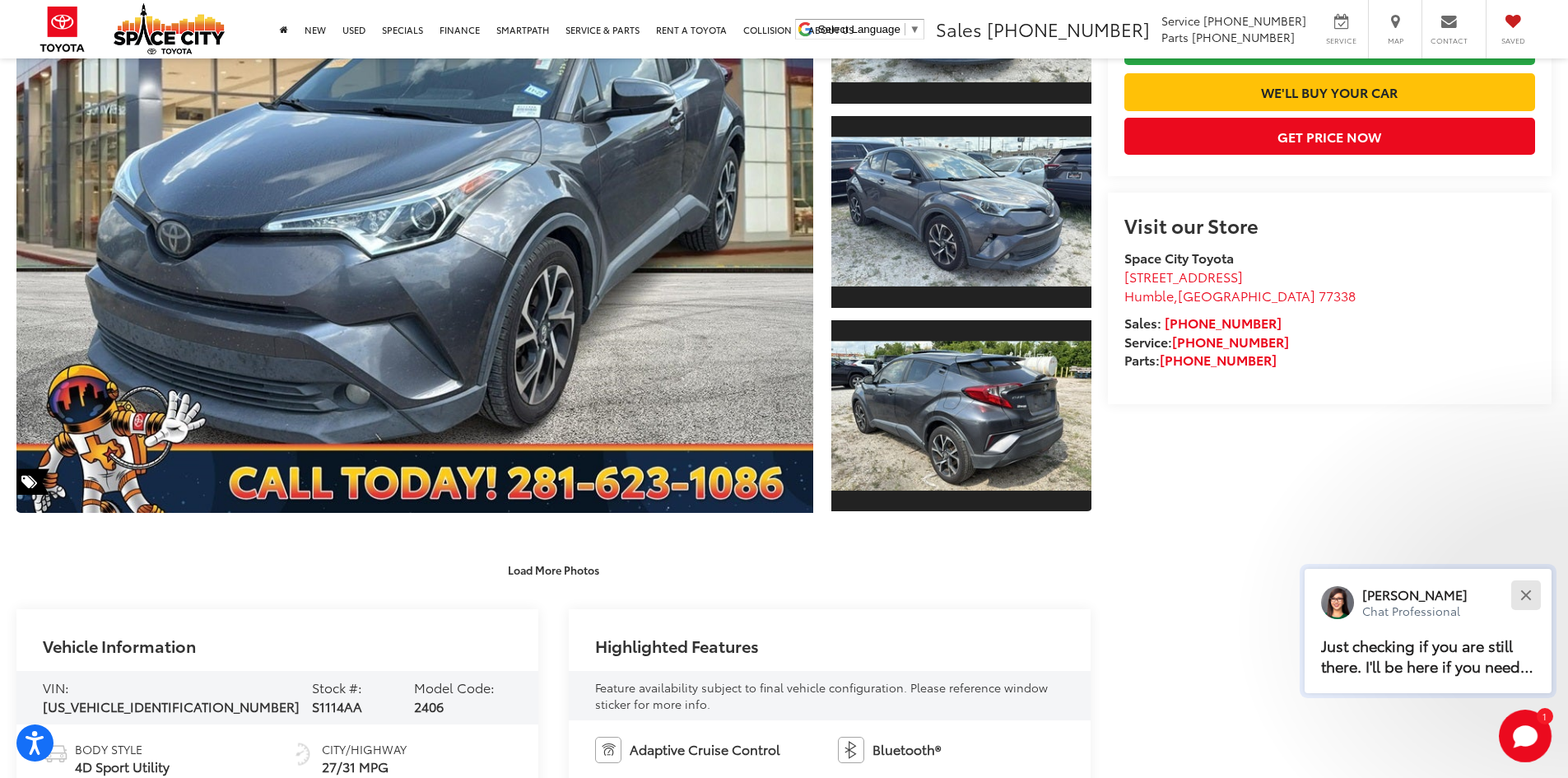
click at [1526, 588] on button "Close" at bounding box center [1525, 594] width 35 height 35
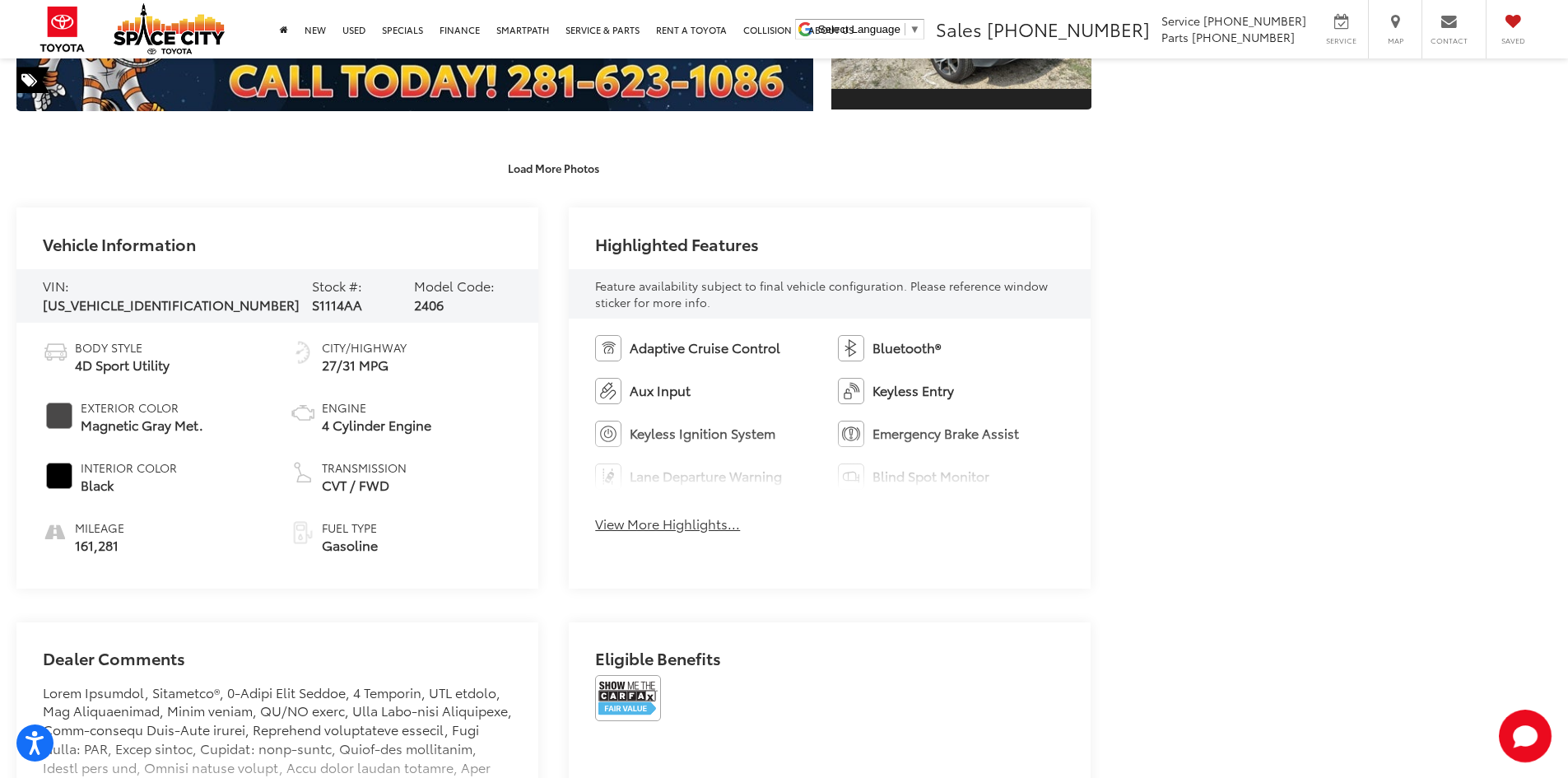
scroll to position [659, 0]
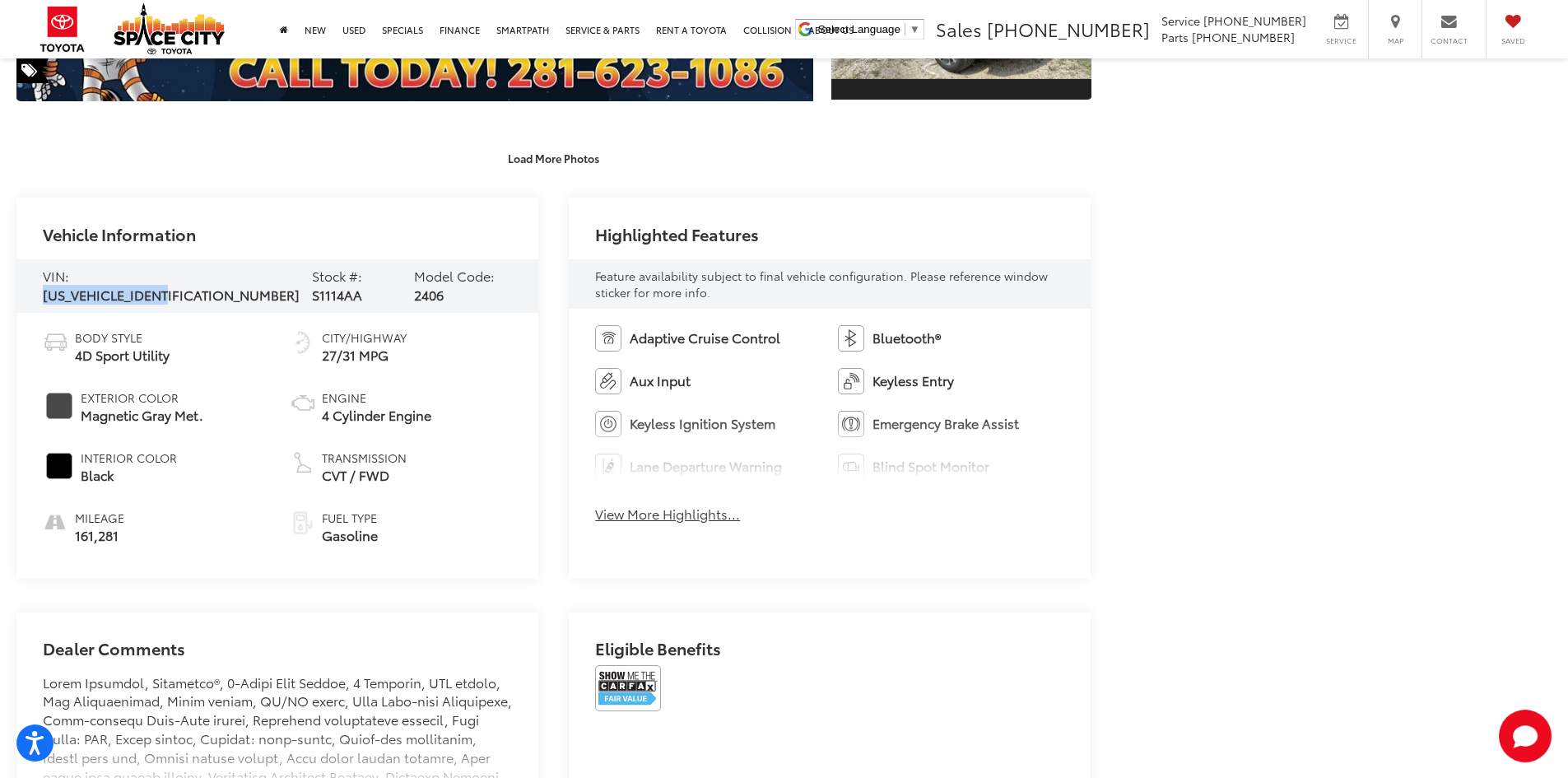
drag, startPoint x: 204, startPoint y: 289, endPoint x: 69, endPoint y: 289, distance: 135.0
click at [69, 289] on div "VIN: [US_VEHICLE_IDENTIFICATION_NUMBER]" at bounding box center [171, 286] width 257 height 38
copy div "[US_VEHICLE_IDENTIFICATION_NUMBER]"
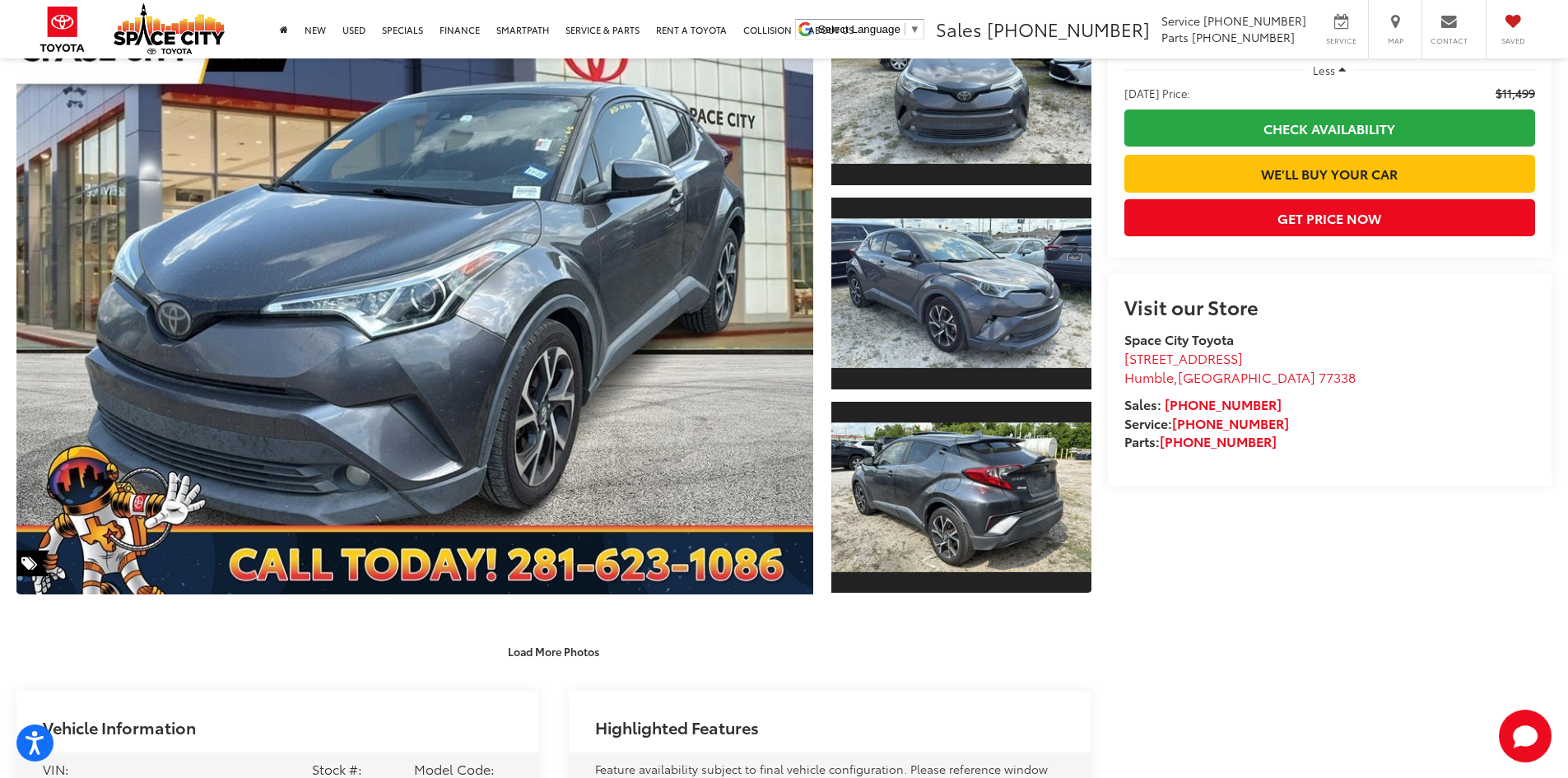
scroll to position [0, 0]
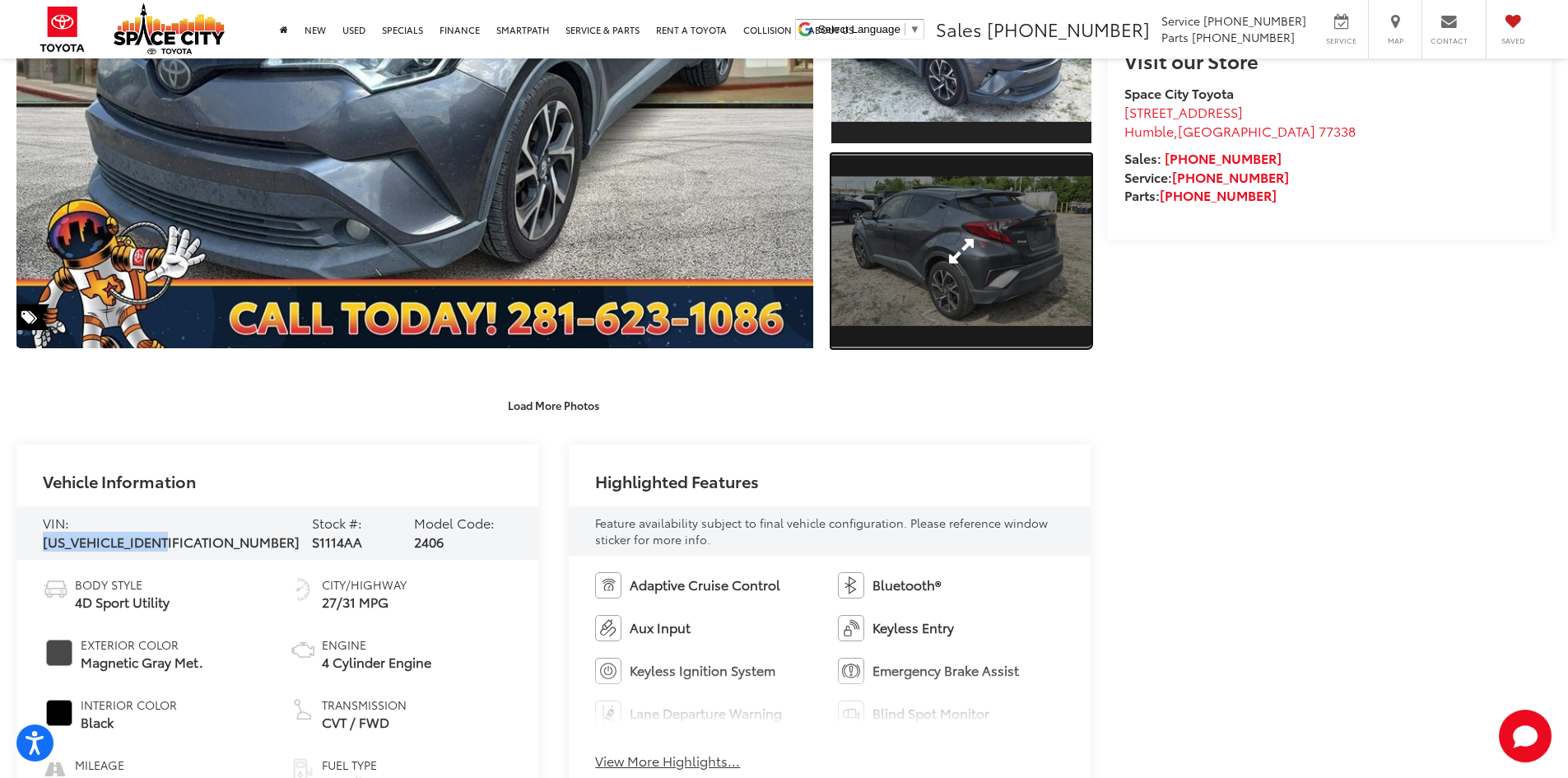
click at [956, 223] on link "Expand Photo 3" at bounding box center [961, 251] width 260 height 195
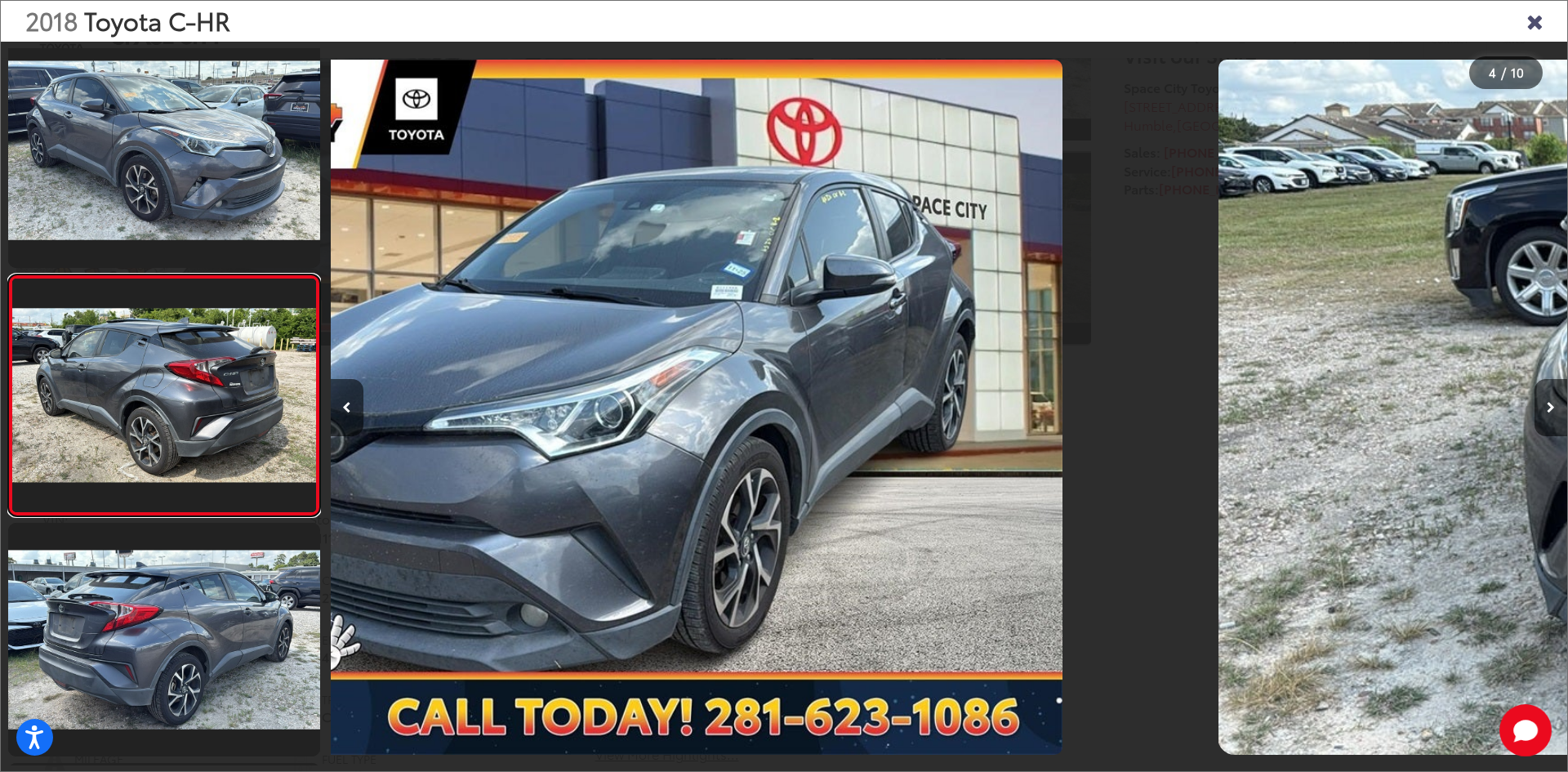
scroll to position [532, 0]
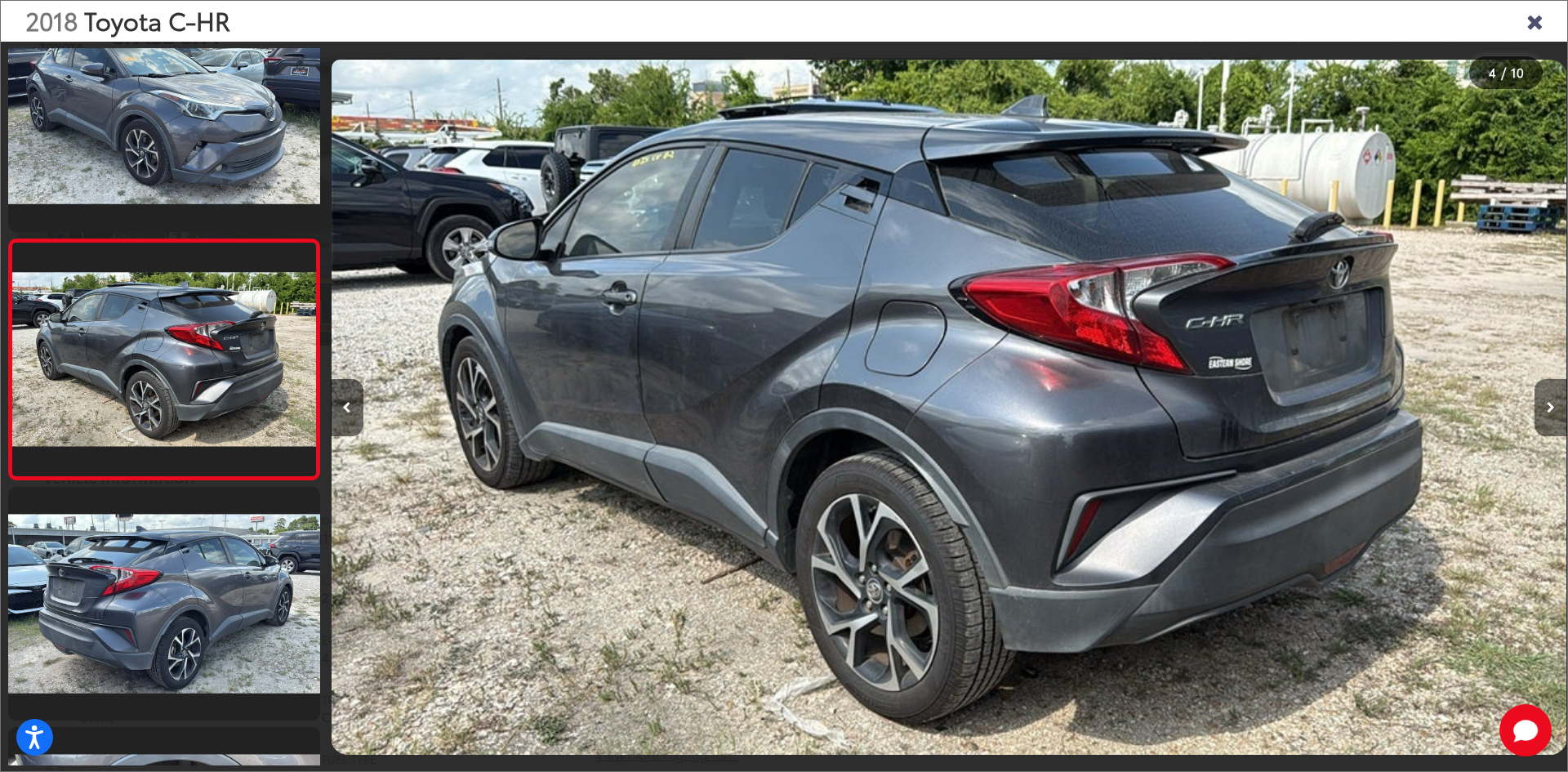
click at [1546, 402] on button "Next image" at bounding box center [1551, 407] width 33 height 58
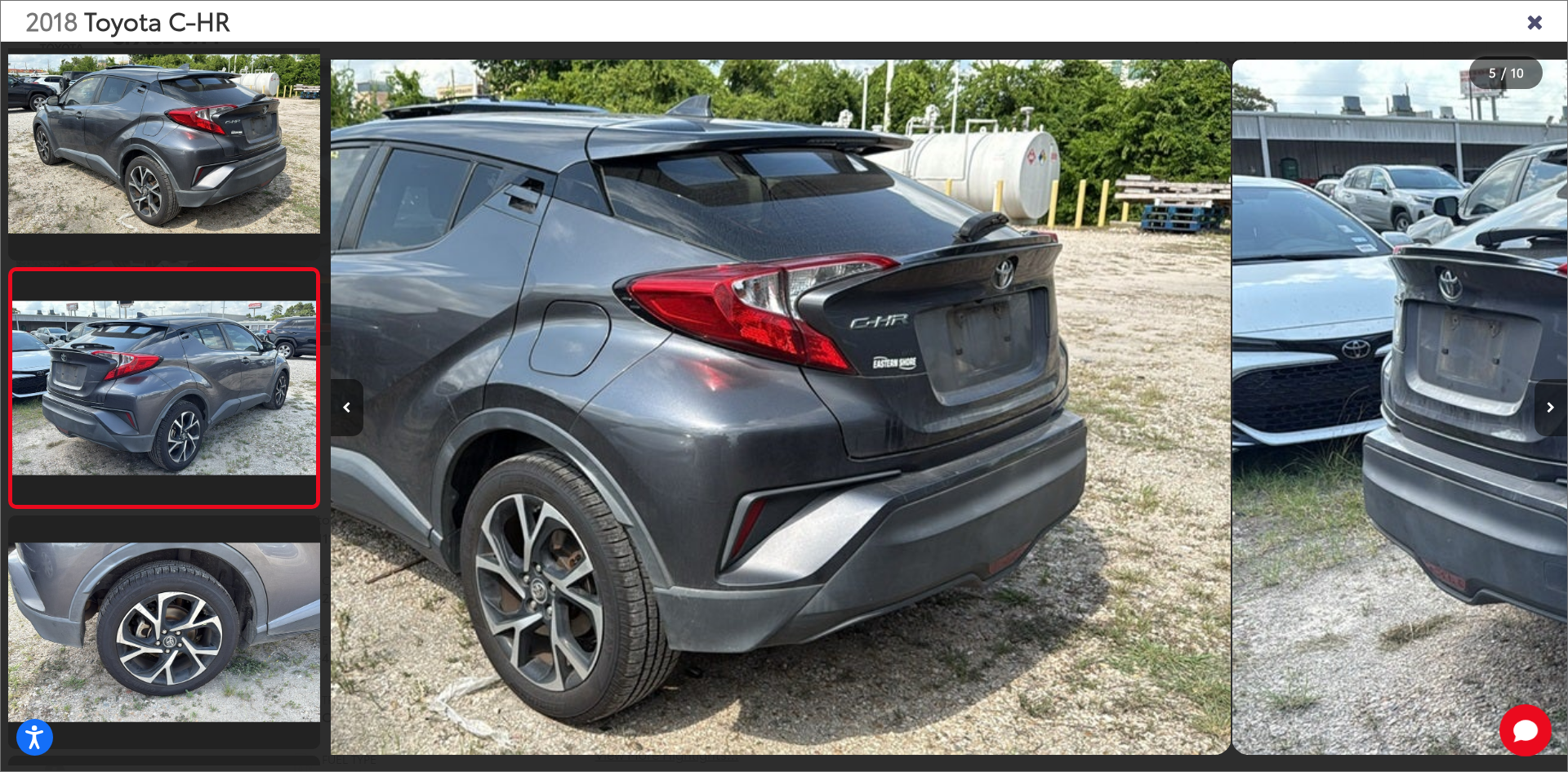
scroll to position [0, 4572]
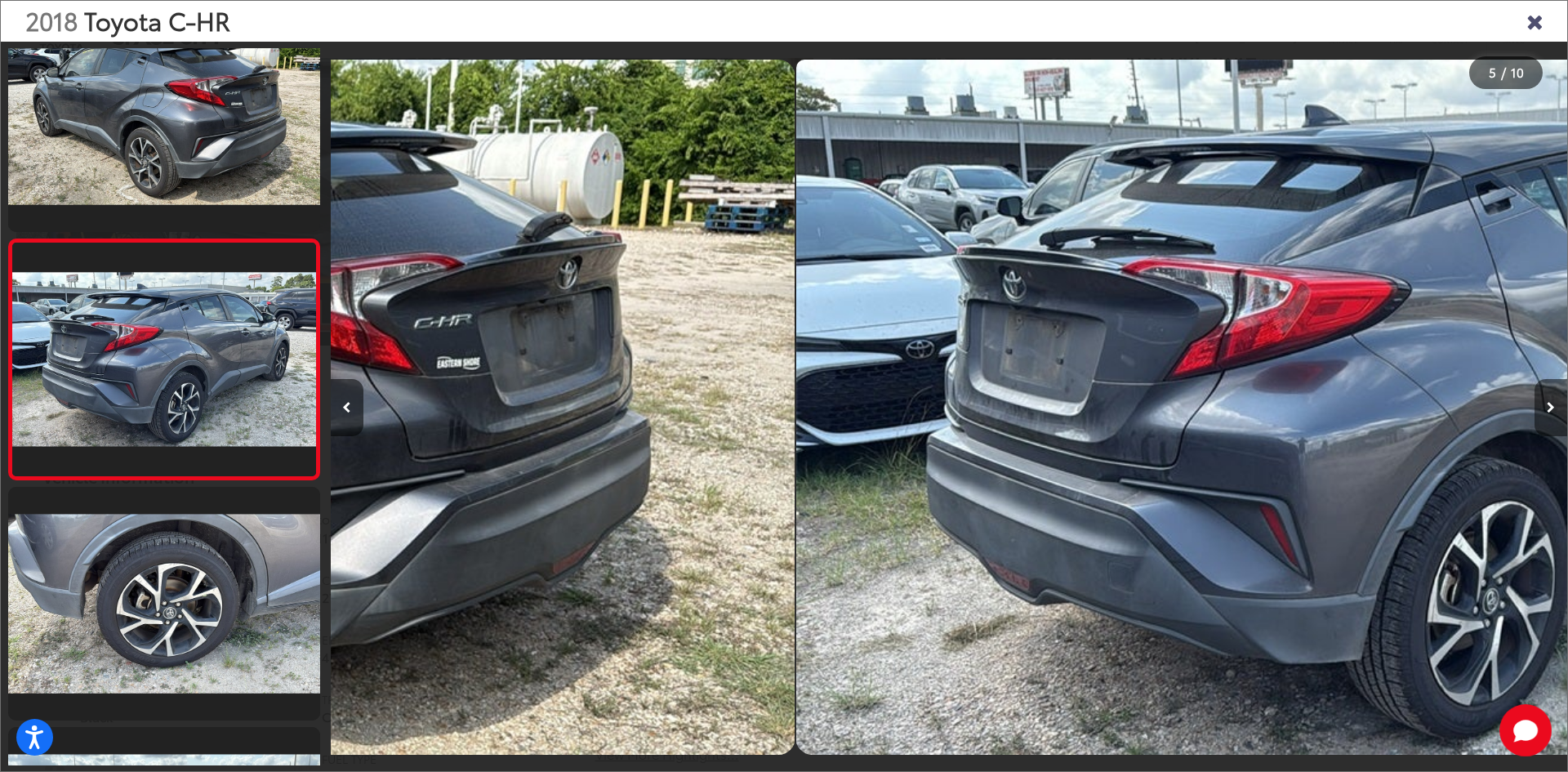
click at [1546, 402] on button "Next image" at bounding box center [1551, 407] width 33 height 58
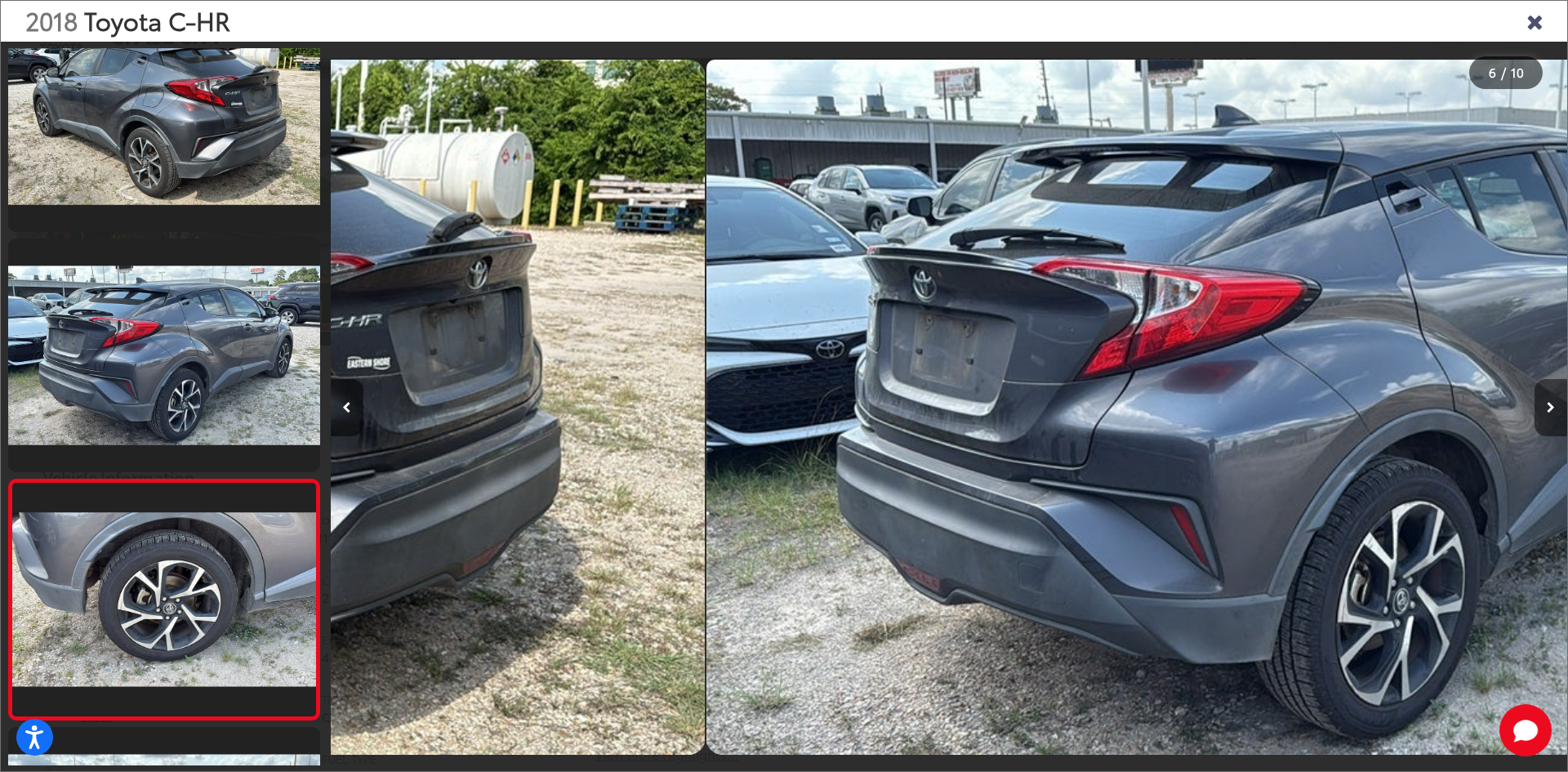
scroll to position [0, 4894]
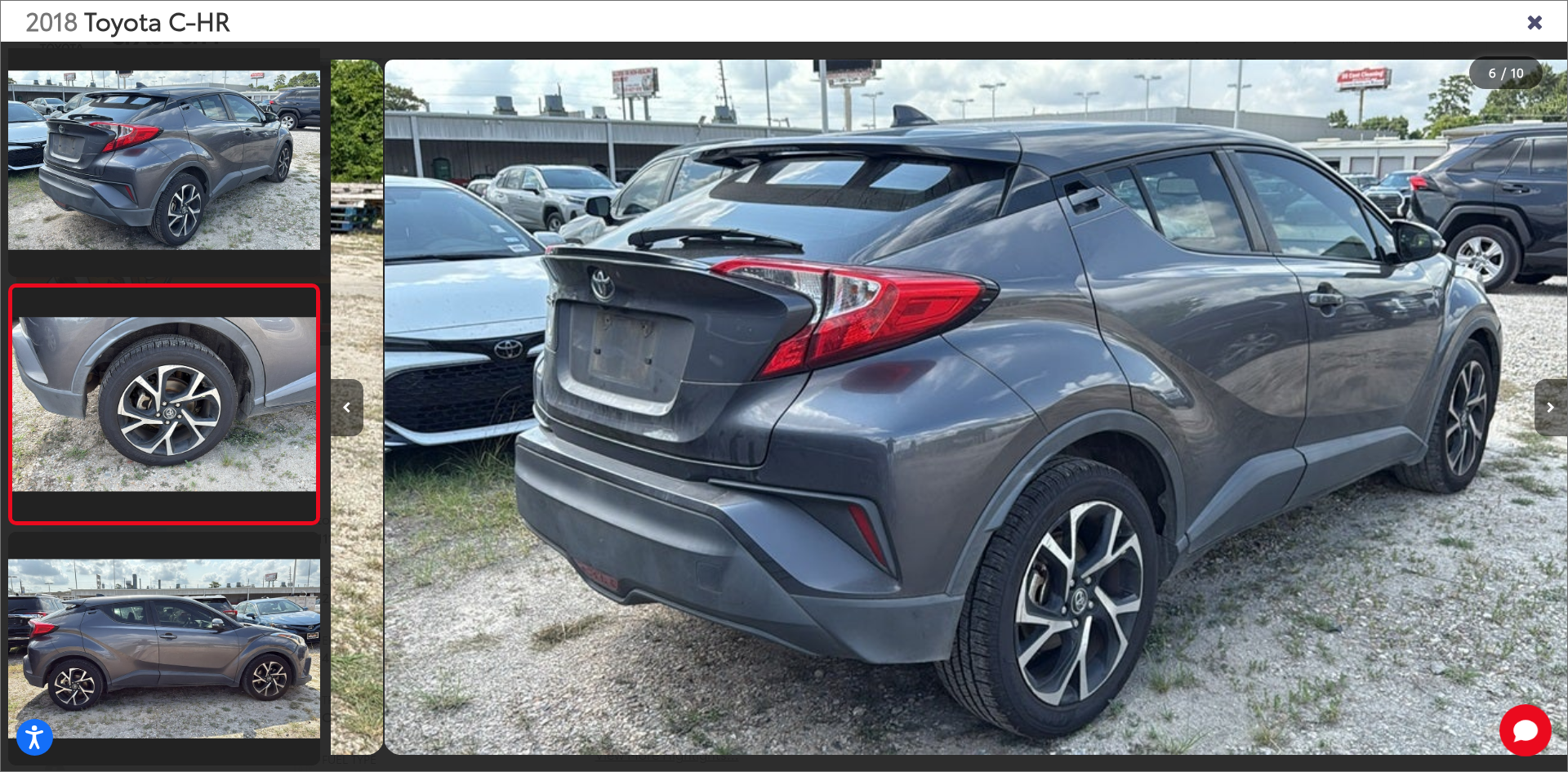
click at [1546, 402] on button "Next image" at bounding box center [1551, 407] width 33 height 58
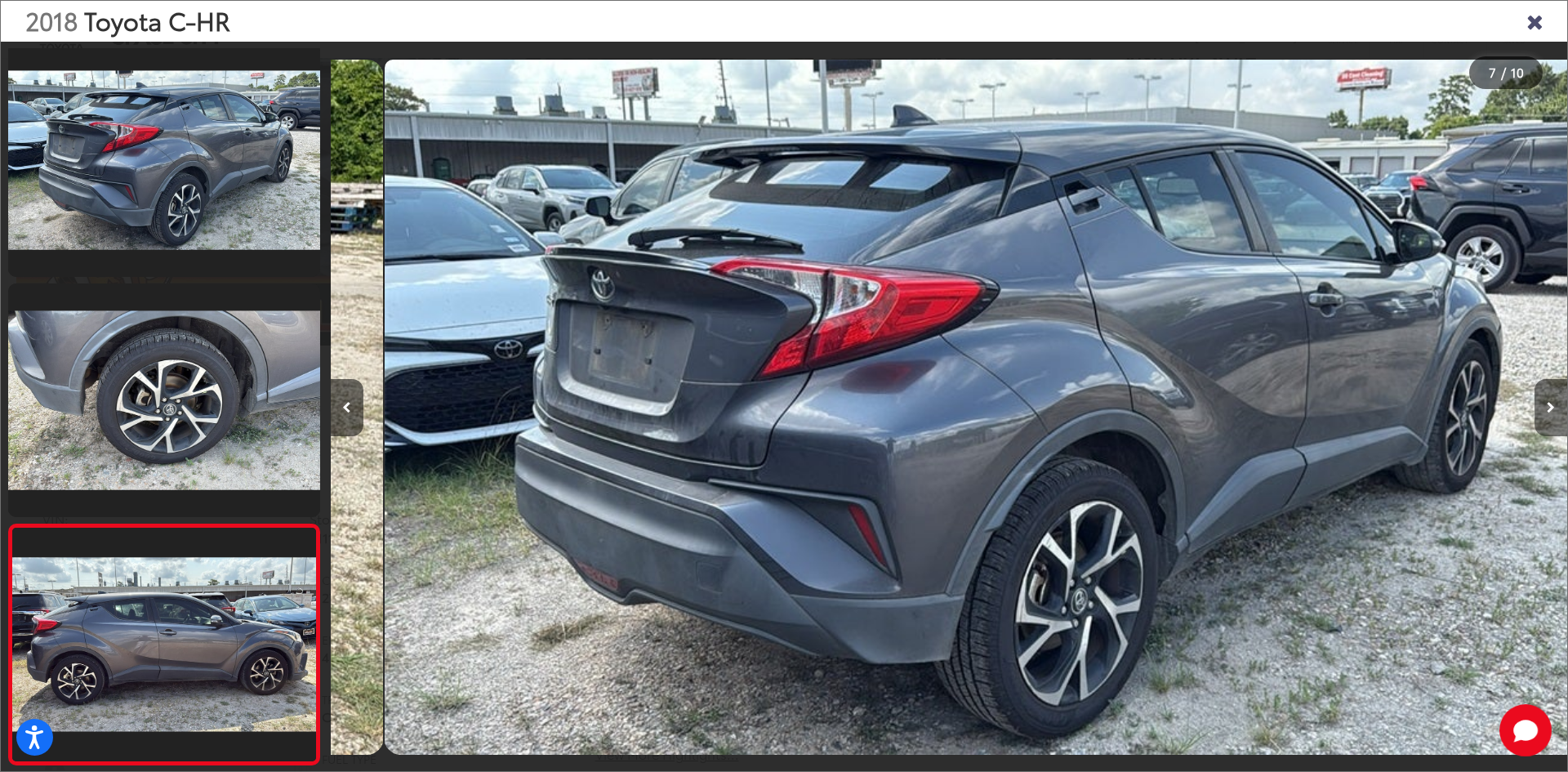
scroll to position [0, 5015]
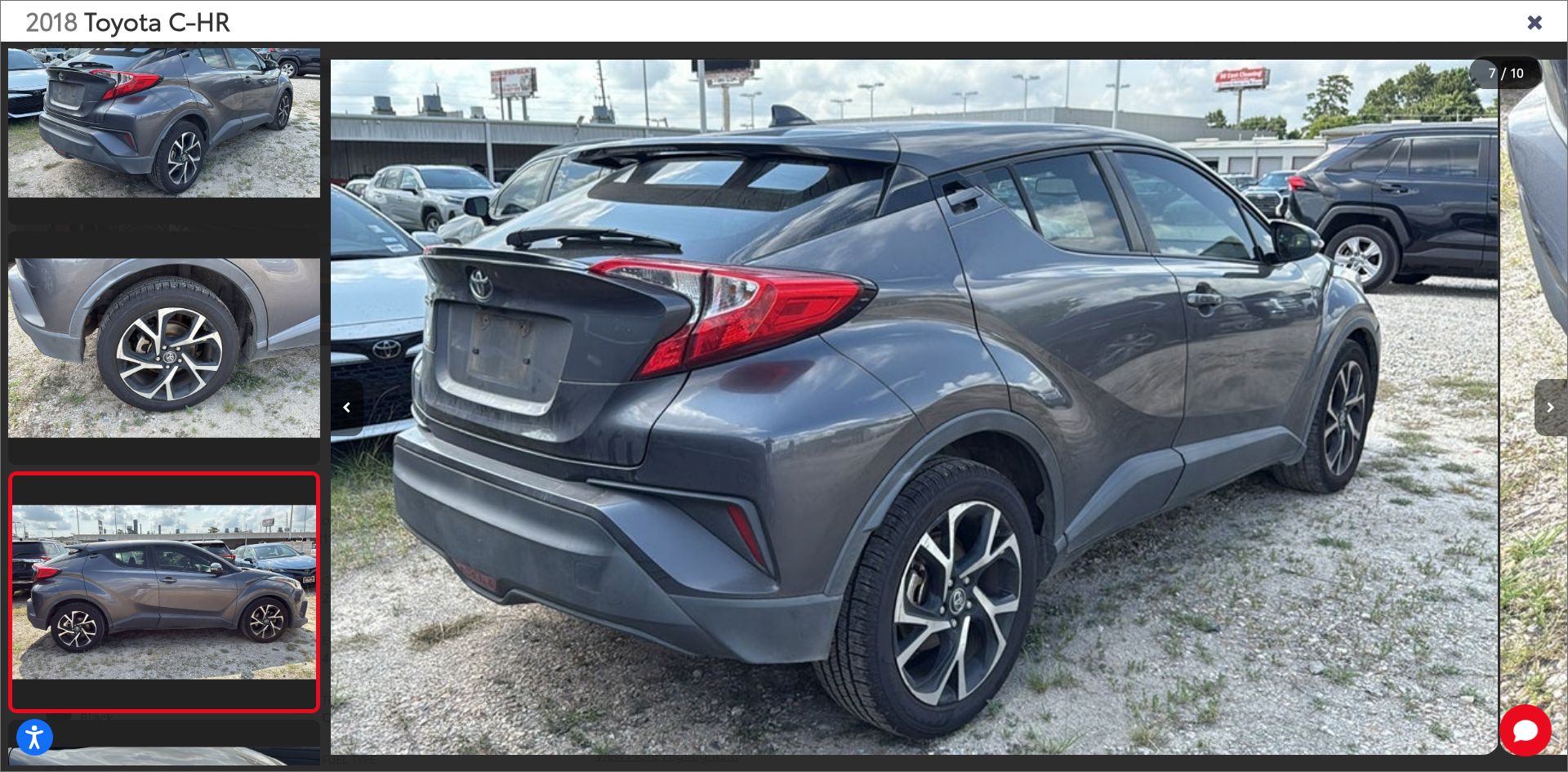
click at [1546, 402] on button "Next image" at bounding box center [1551, 407] width 33 height 58
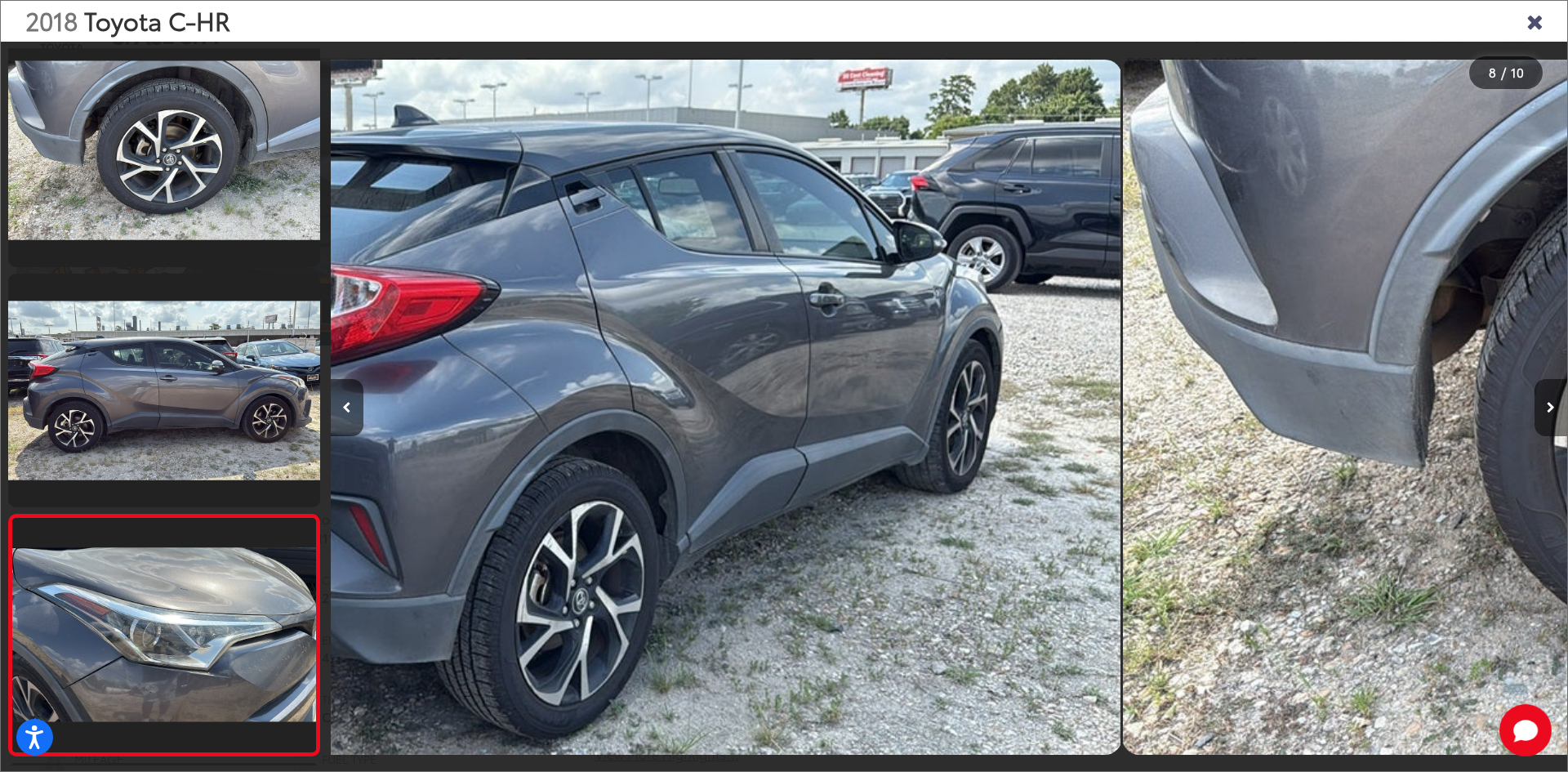
click at [1546, 402] on button "Next image" at bounding box center [1551, 407] width 33 height 58
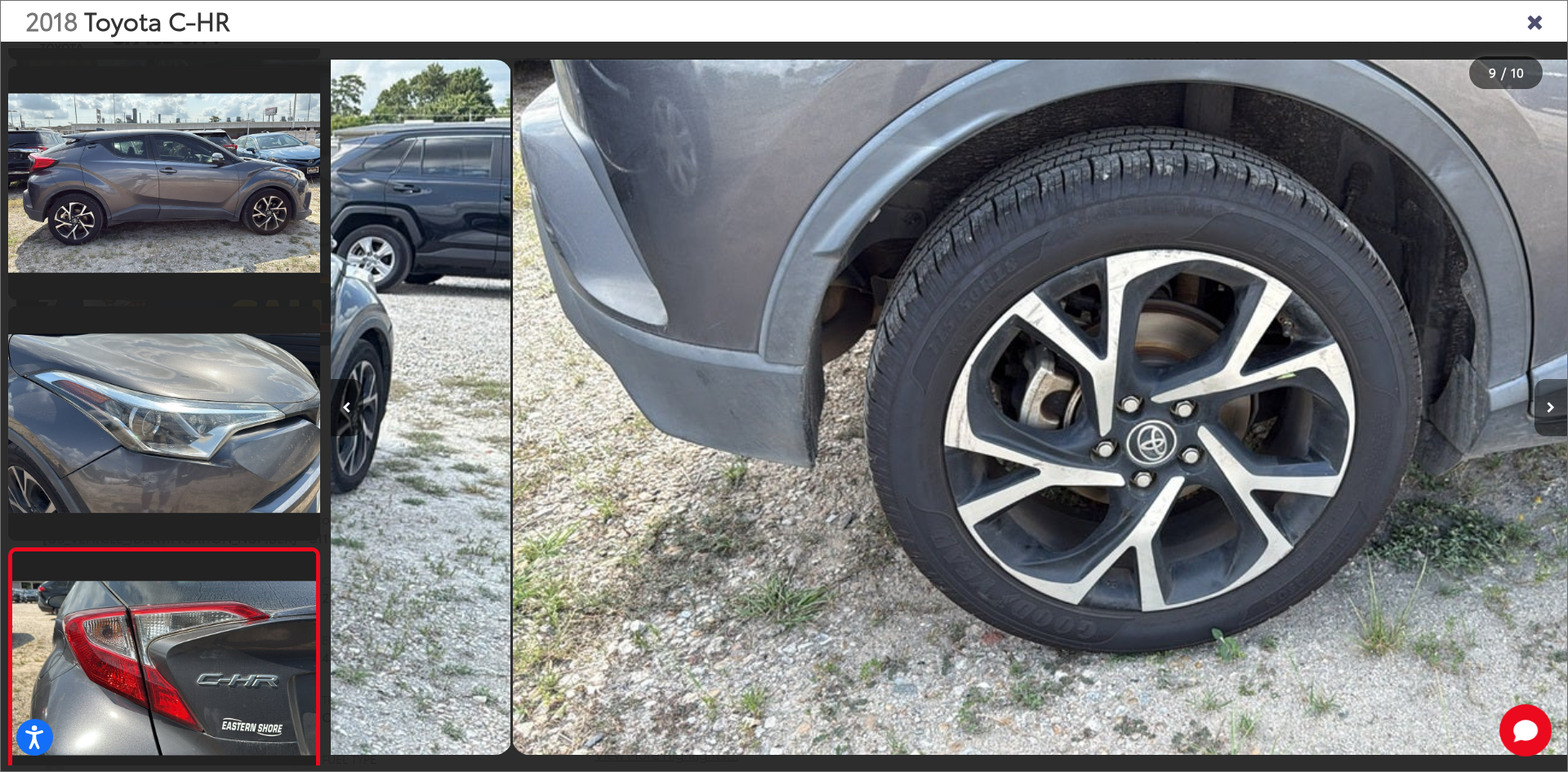
click at [1546, 402] on button "Next image" at bounding box center [1551, 407] width 33 height 58
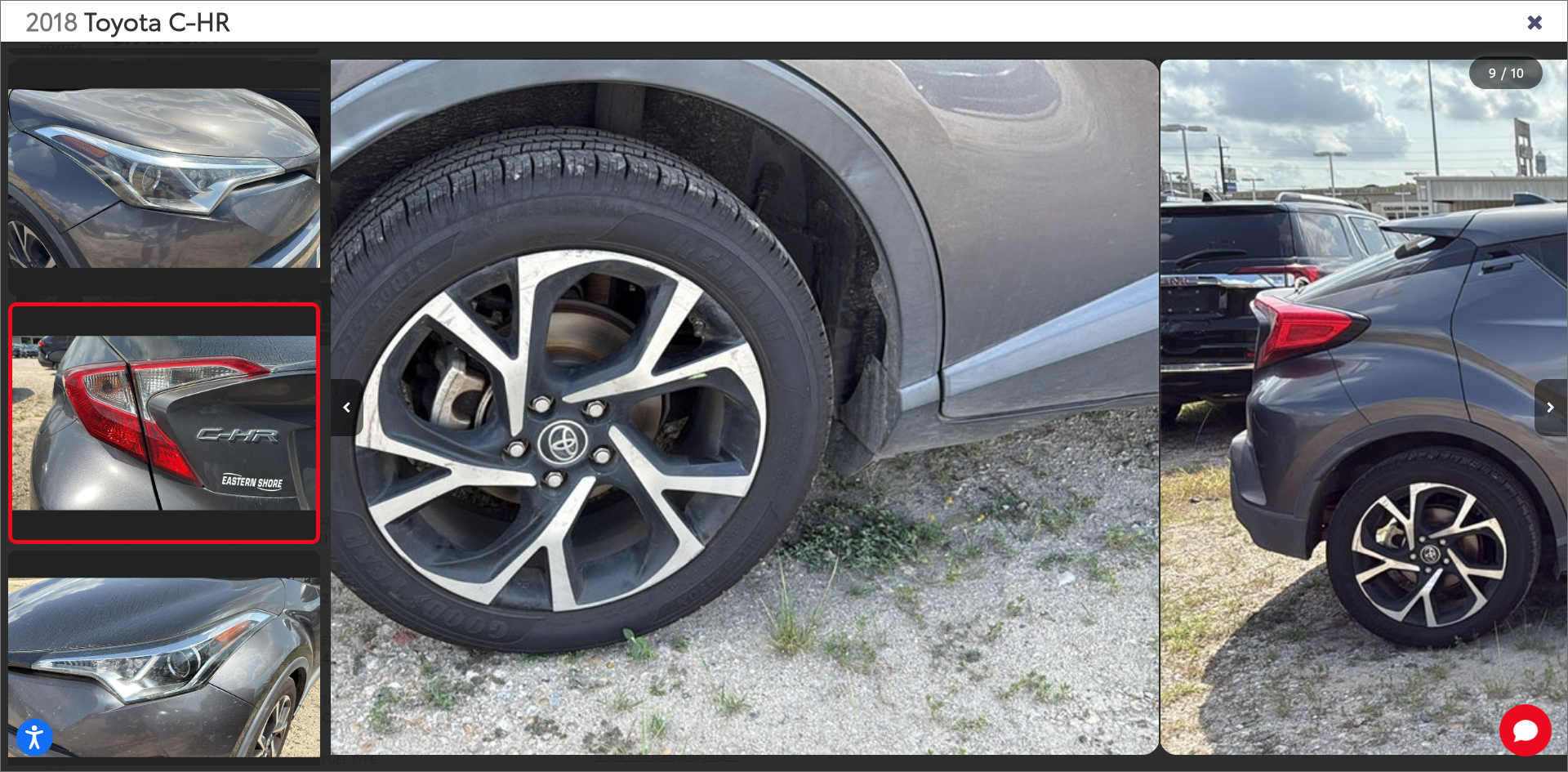
click at [1546, 402] on div at bounding box center [1412, 407] width 310 height 731
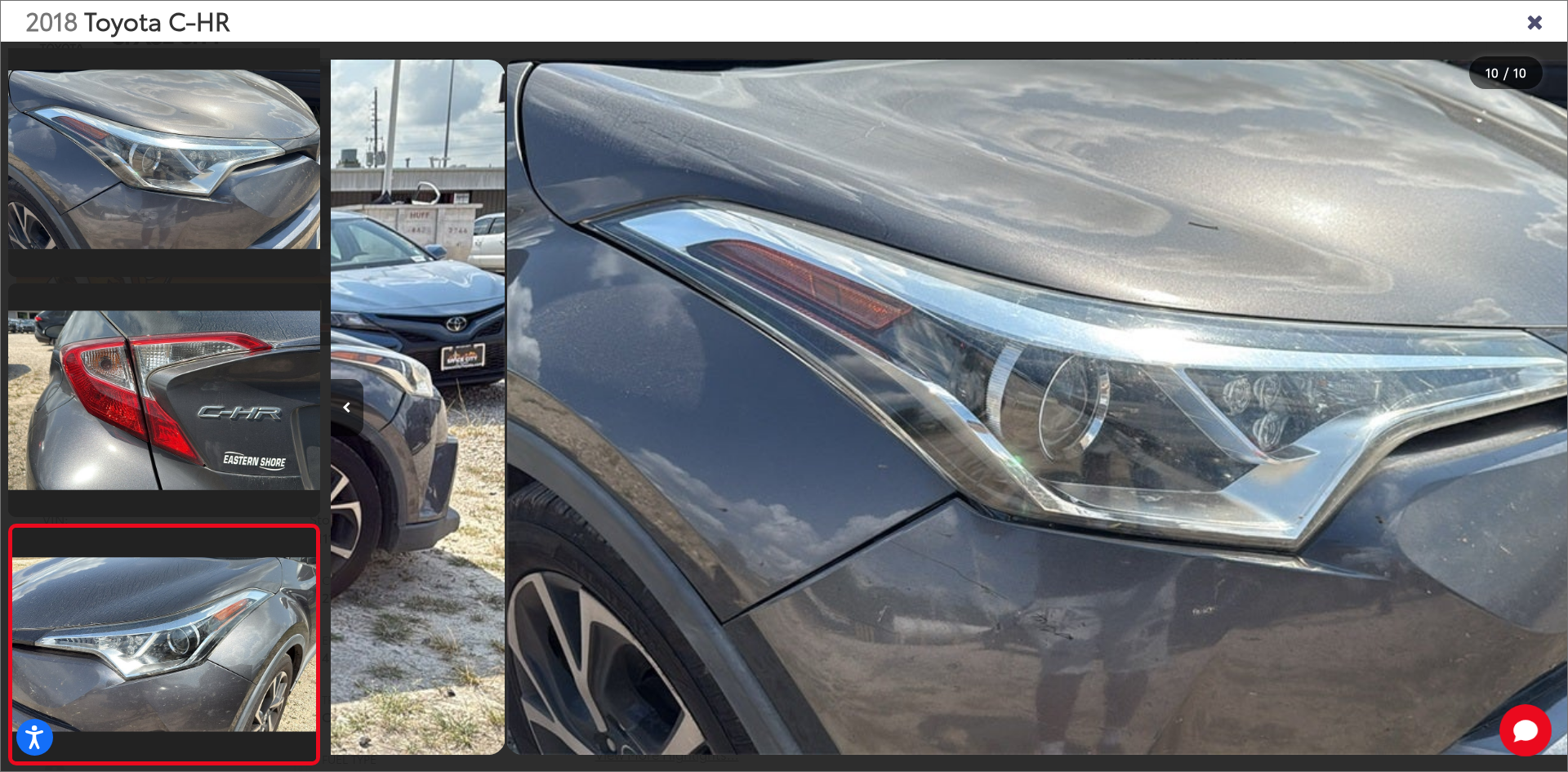
click at [1546, 402] on div at bounding box center [1412, 407] width 310 height 731
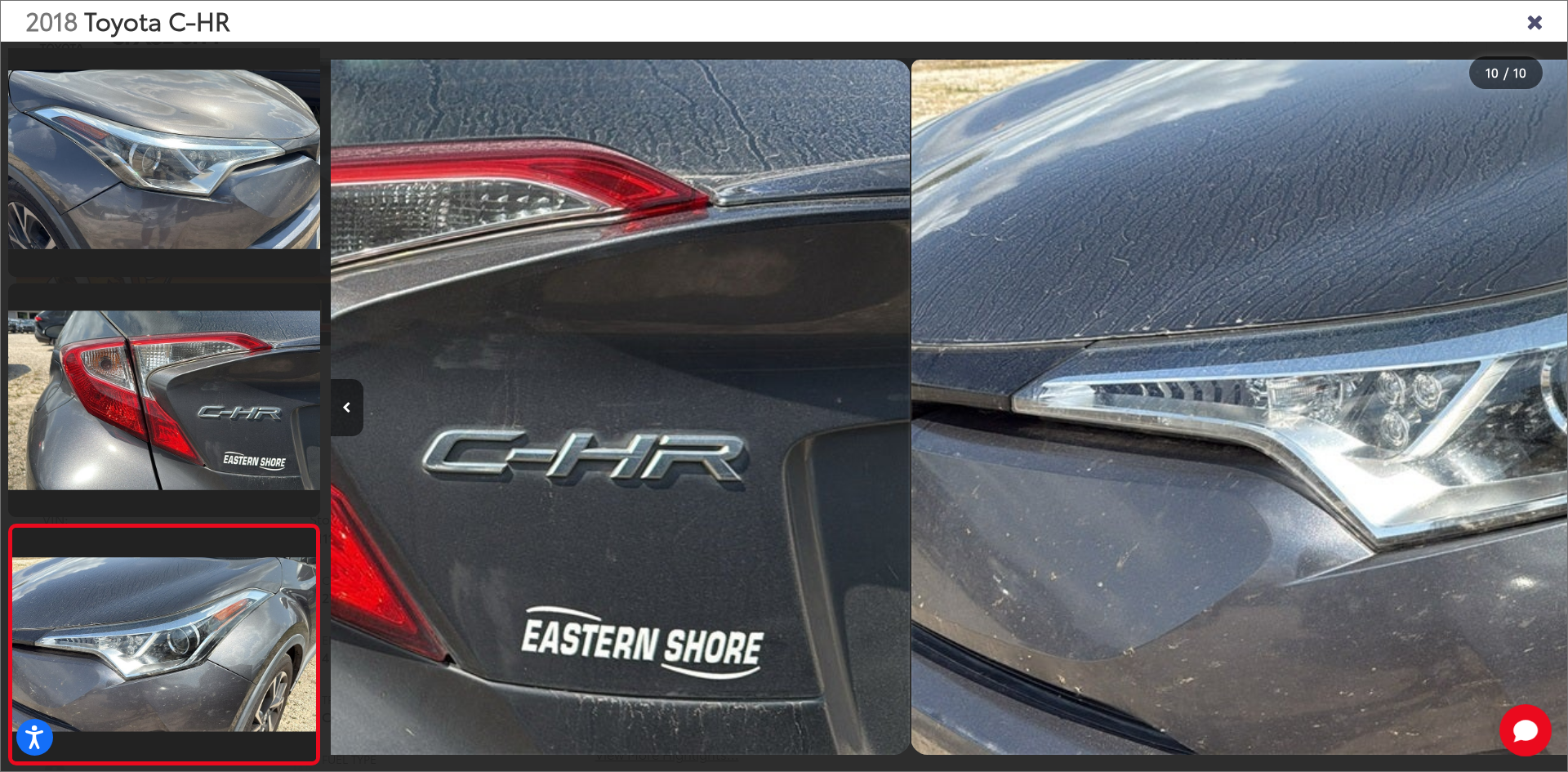
click at [1546, 402] on div at bounding box center [1412, 407] width 310 height 731
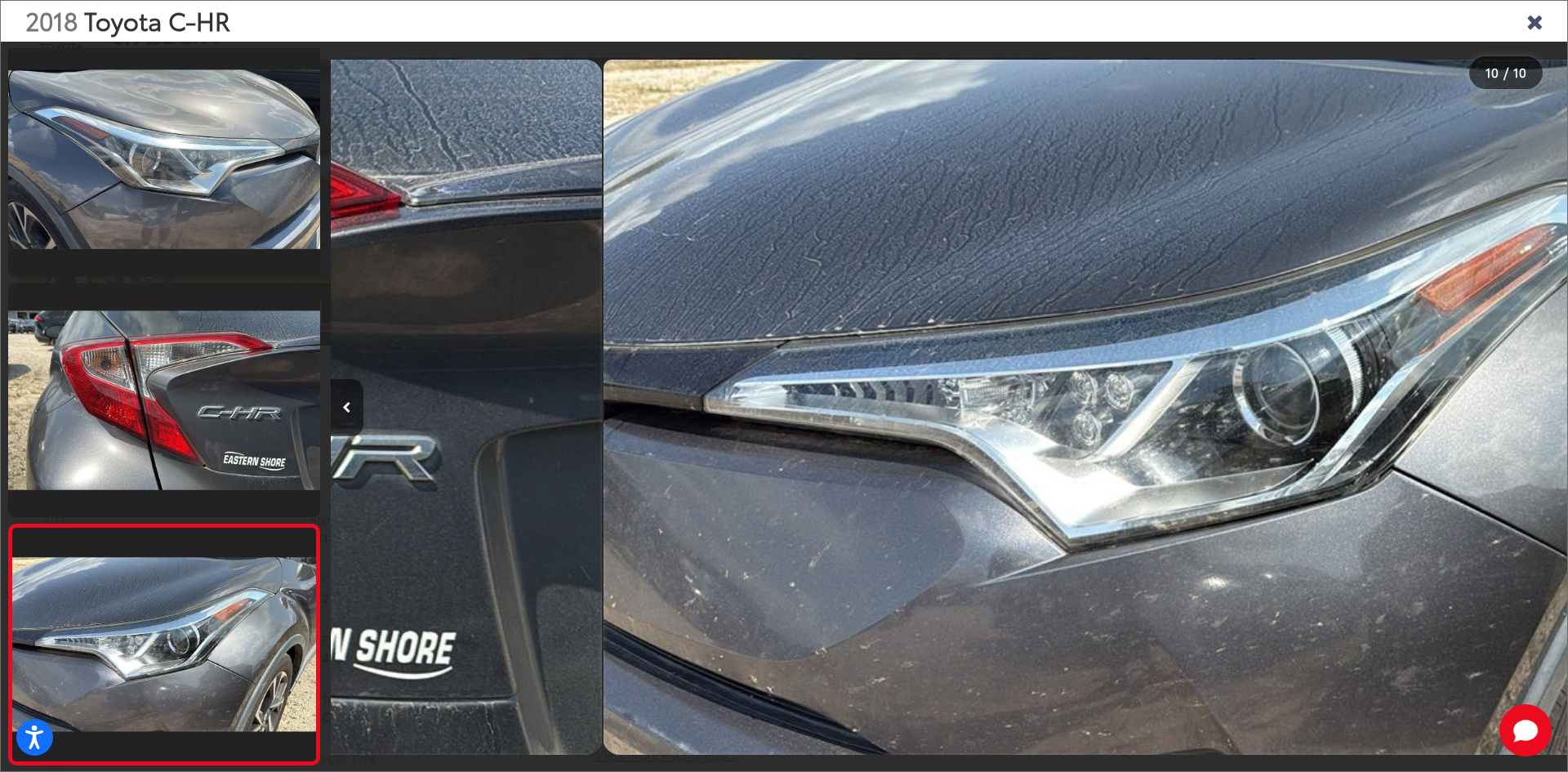
scroll to position [0, 11131]
